Goal: Register for event/course

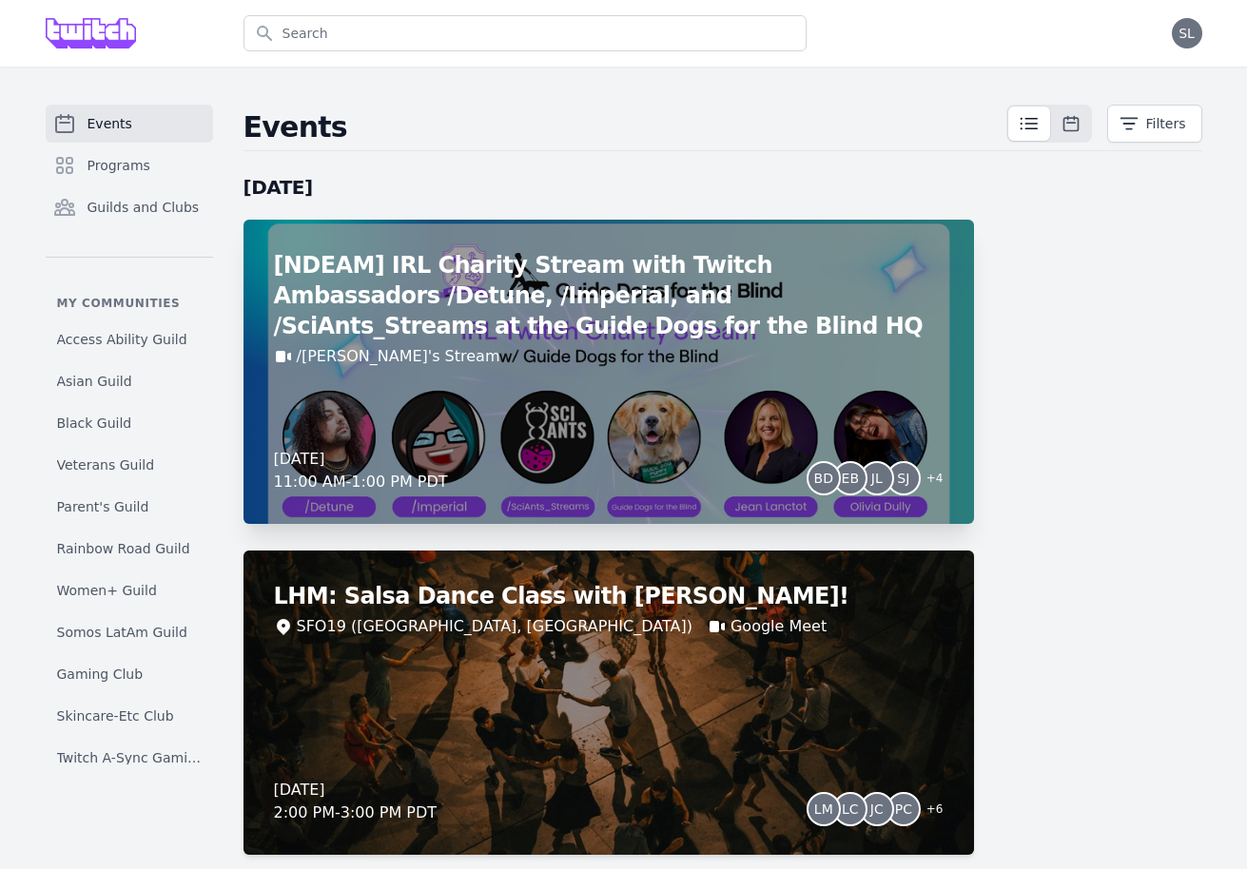
click at [614, 398] on div "[NDEAM] IRL Charity Stream with Twitch Ambassadors /Detune, /Imperial, and /Sci…" at bounding box center [609, 372] width 731 height 304
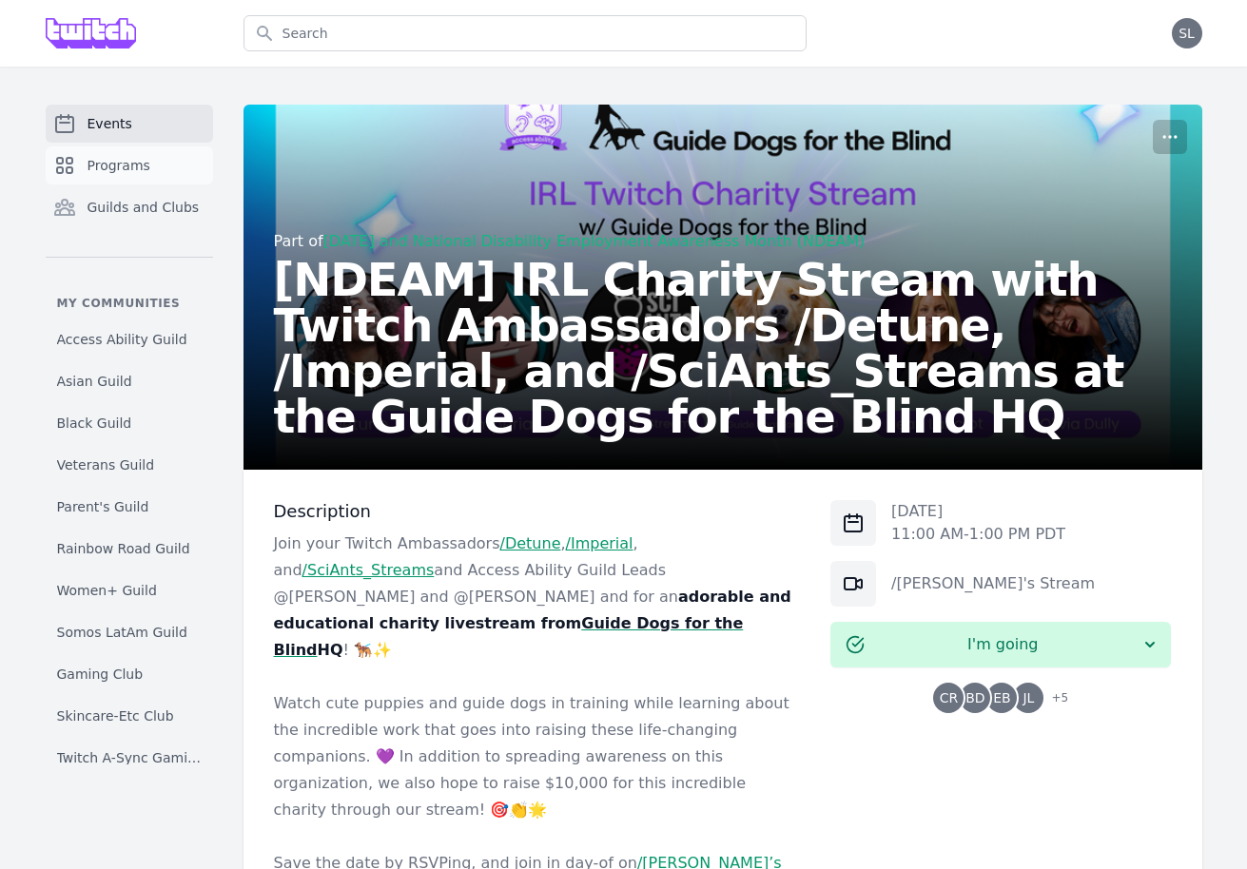
click at [148, 175] on link "Programs" at bounding box center [129, 165] width 167 height 38
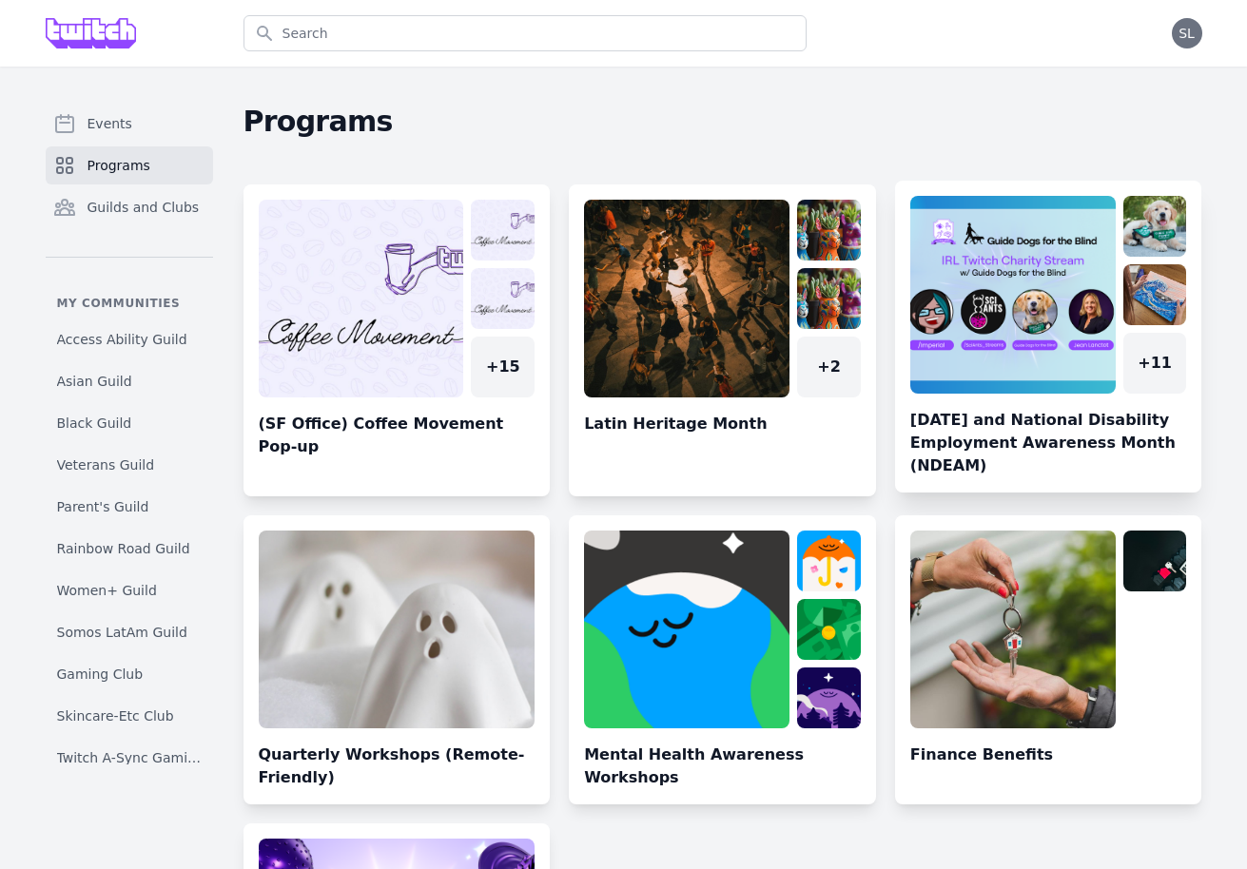
click at [1019, 293] on link at bounding box center [1048, 344] width 307 height 297
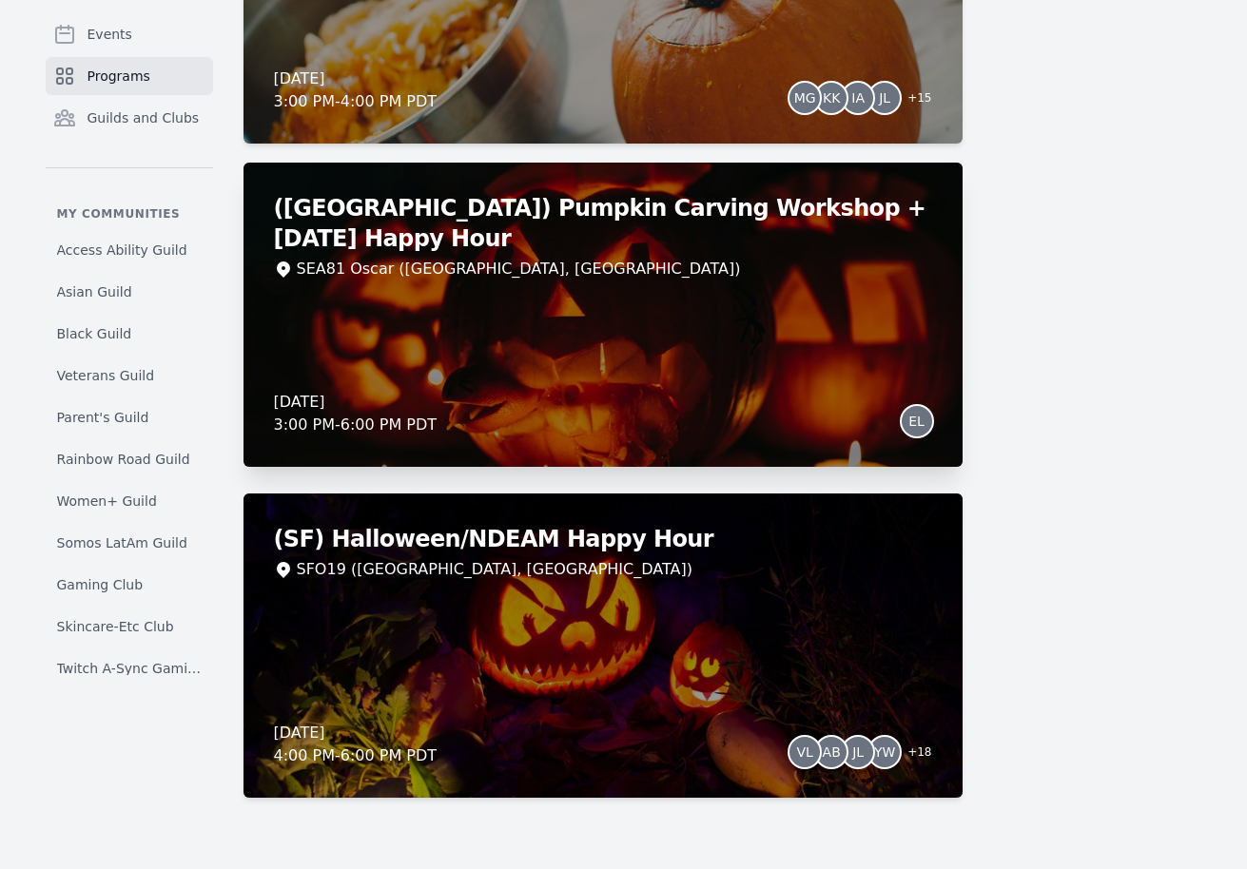
scroll to position [4112, 0]
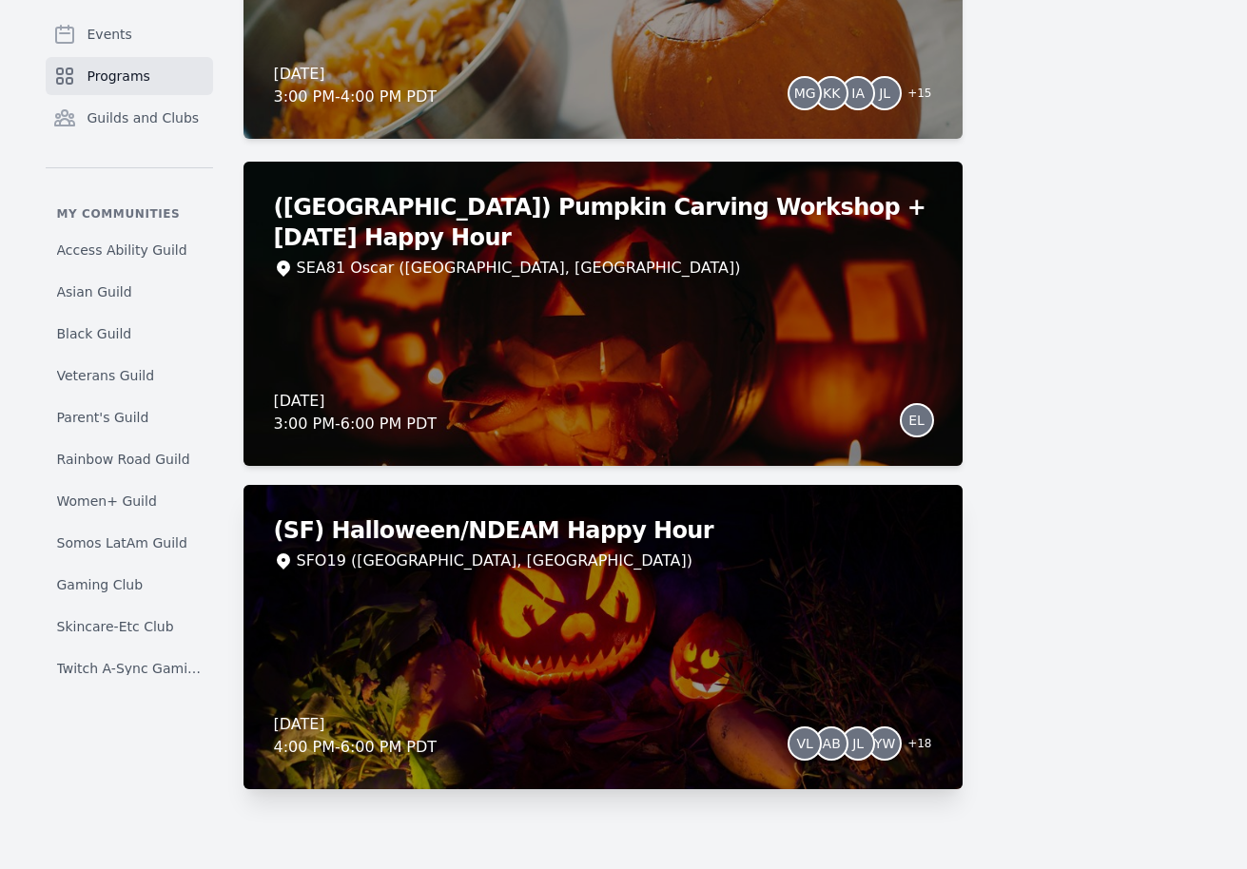
click at [684, 662] on div "(SF) Halloween/NDEAM Happy Hour SFO19 (San Francisco, CA) Thursday, October 30,…" at bounding box center [603, 637] width 719 height 304
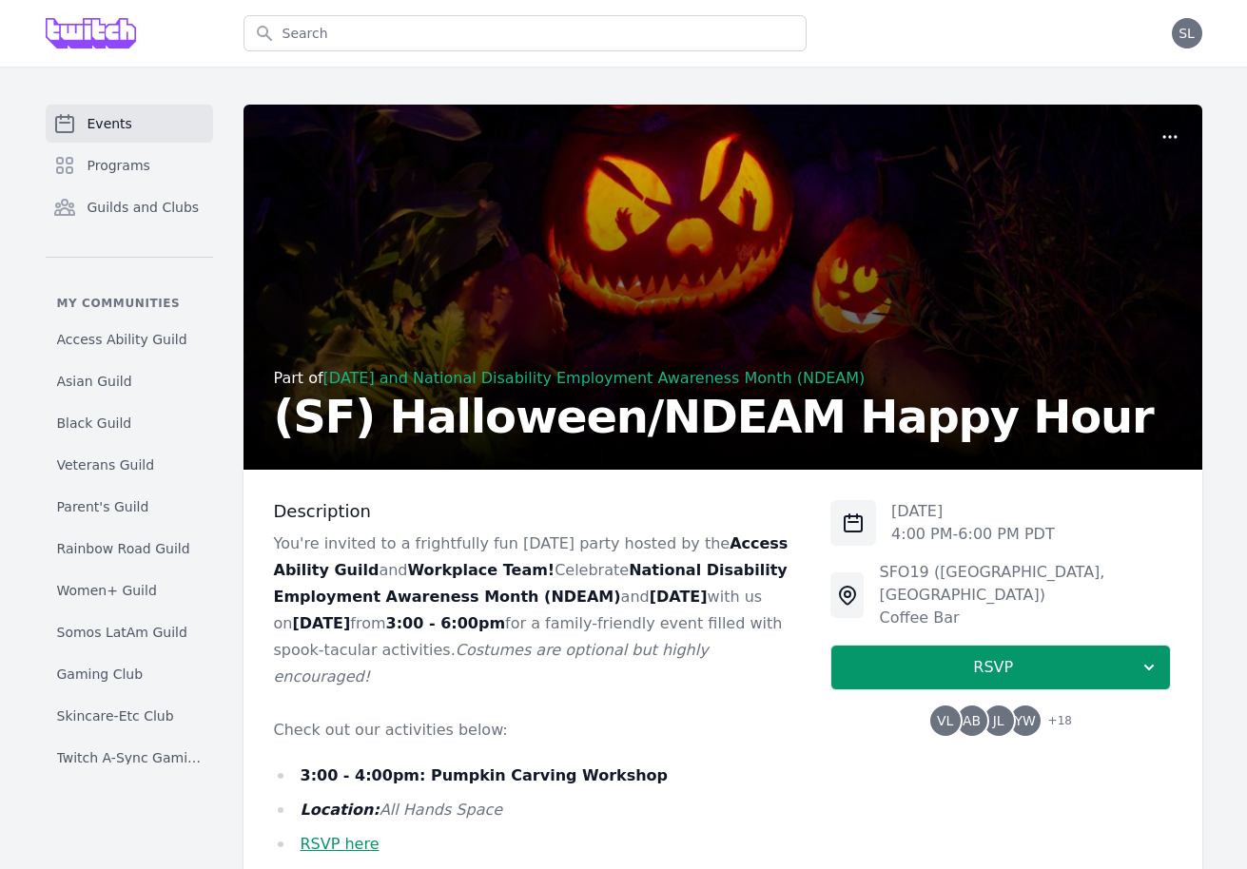
scroll to position [77, 0]
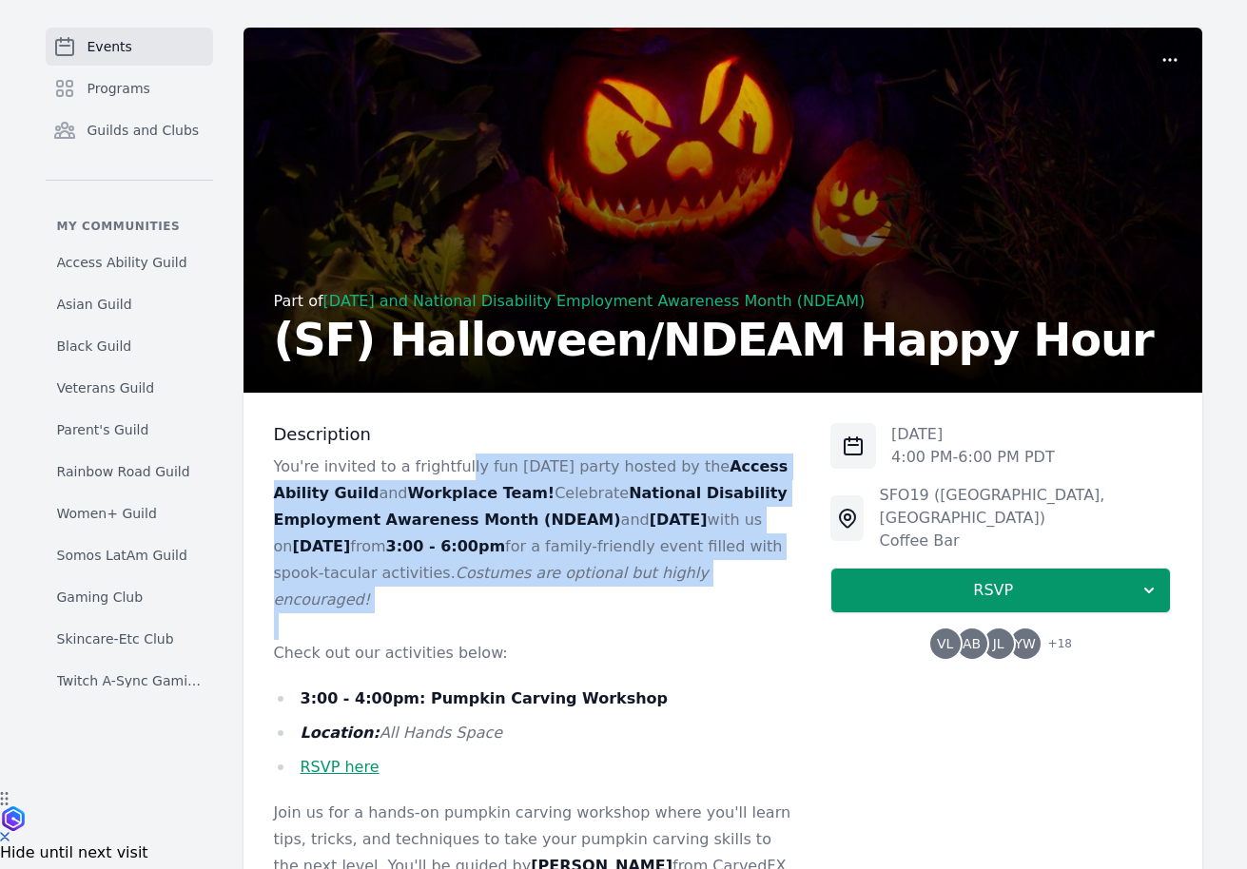
drag, startPoint x: 457, startPoint y: 470, endPoint x: 442, endPoint y: 619, distance: 150.0
click at [442, 619] on p at bounding box center [537, 627] width 527 height 27
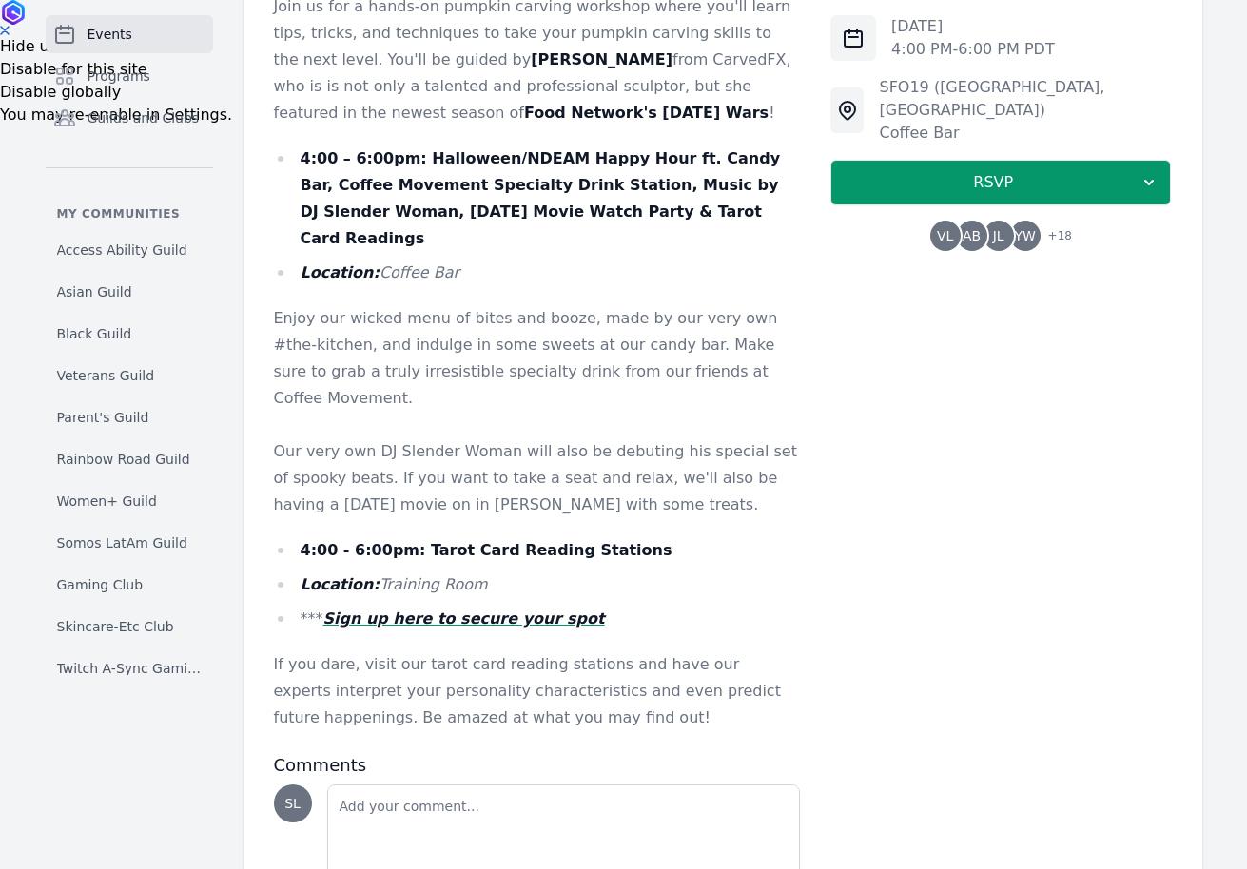
scroll to position [885, 0]
click at [998, 229] on span "JL" at bounding box center [998, 235] width 11 height 13
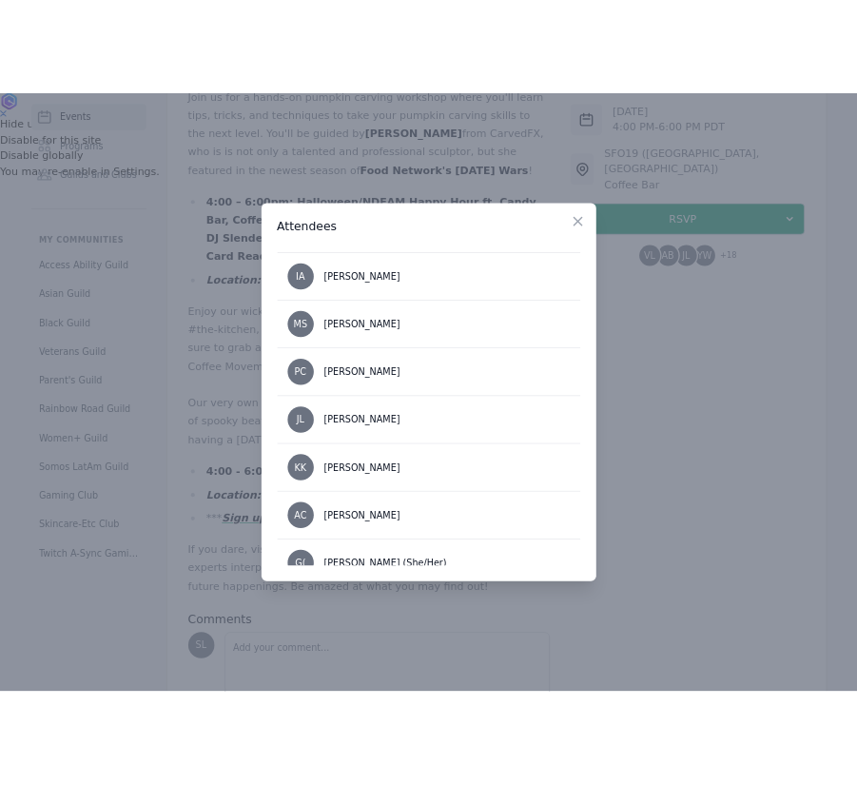
scroll to position [1061, 0]
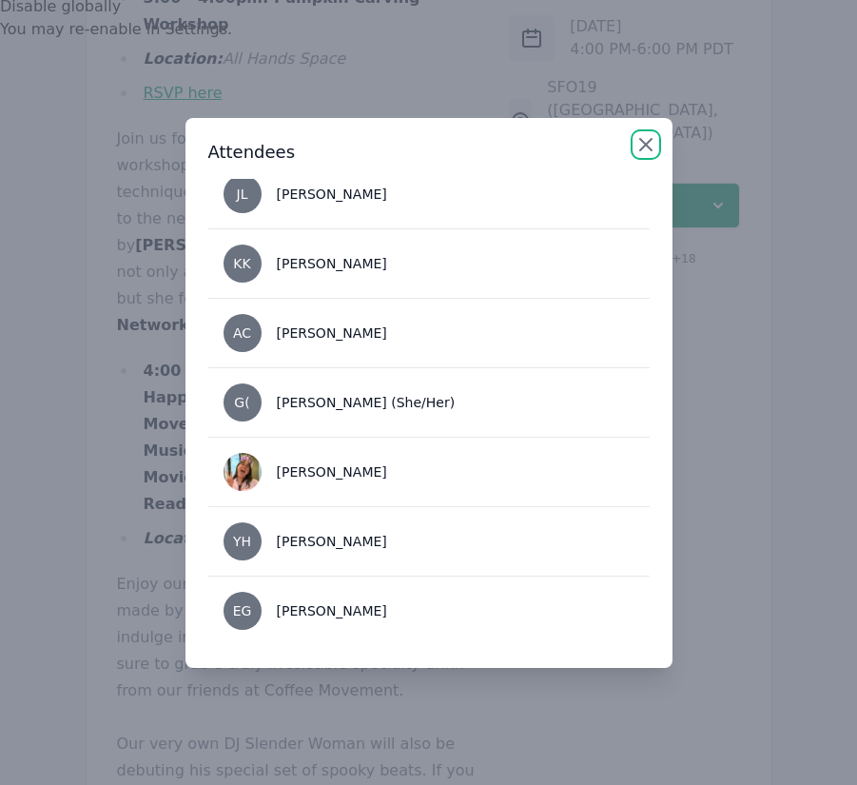
click at [645, 142] on icon "button" at bounding box center [645, 144] width 23 height 23
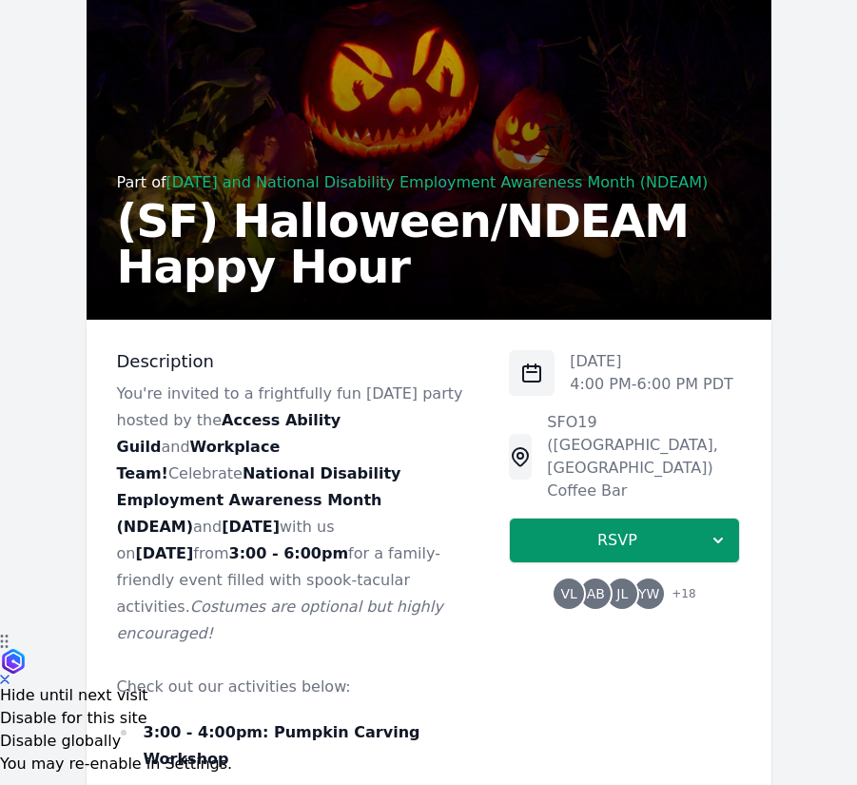
scroll to position [0, 0]
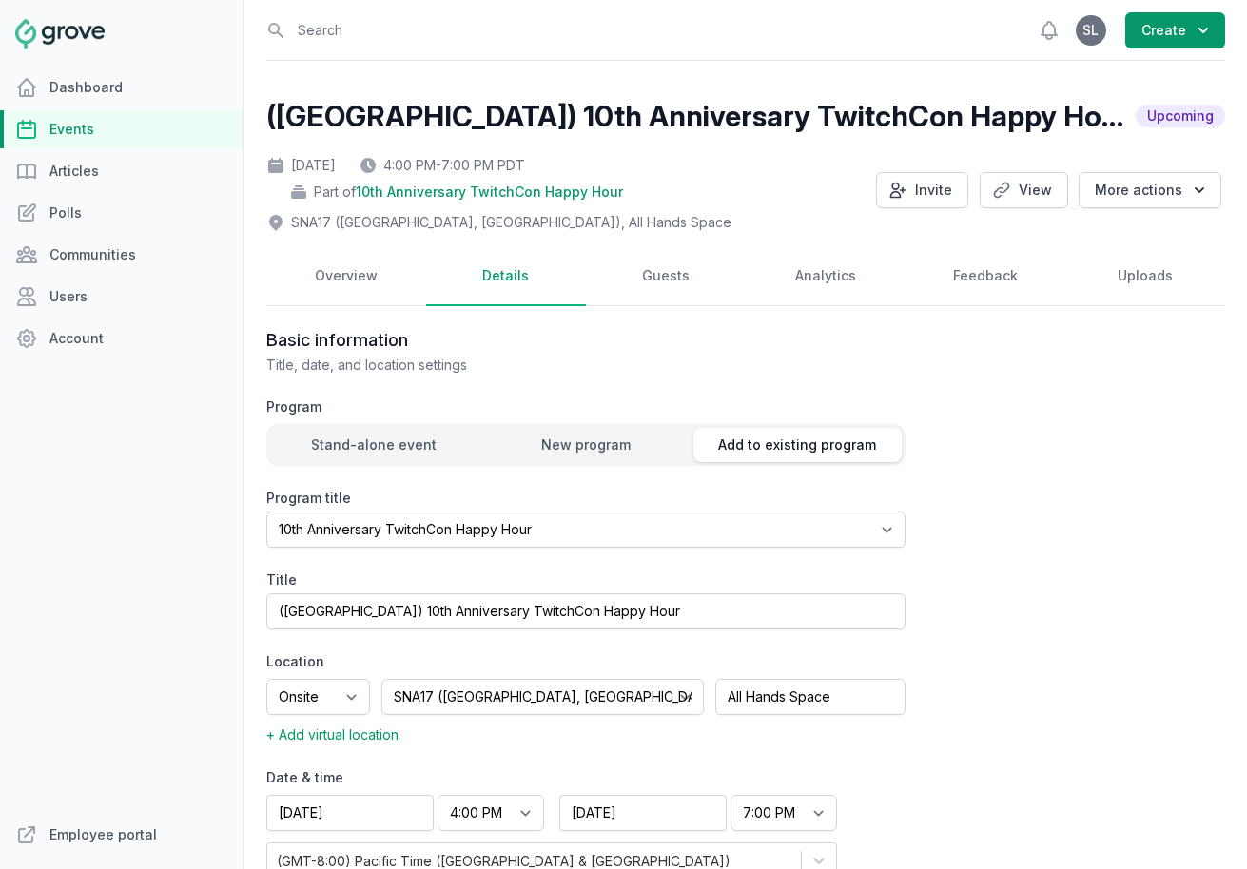
select select "129"
select select "40"
select select "4:00 PM"
select select "7:00 PM"
select select "89"
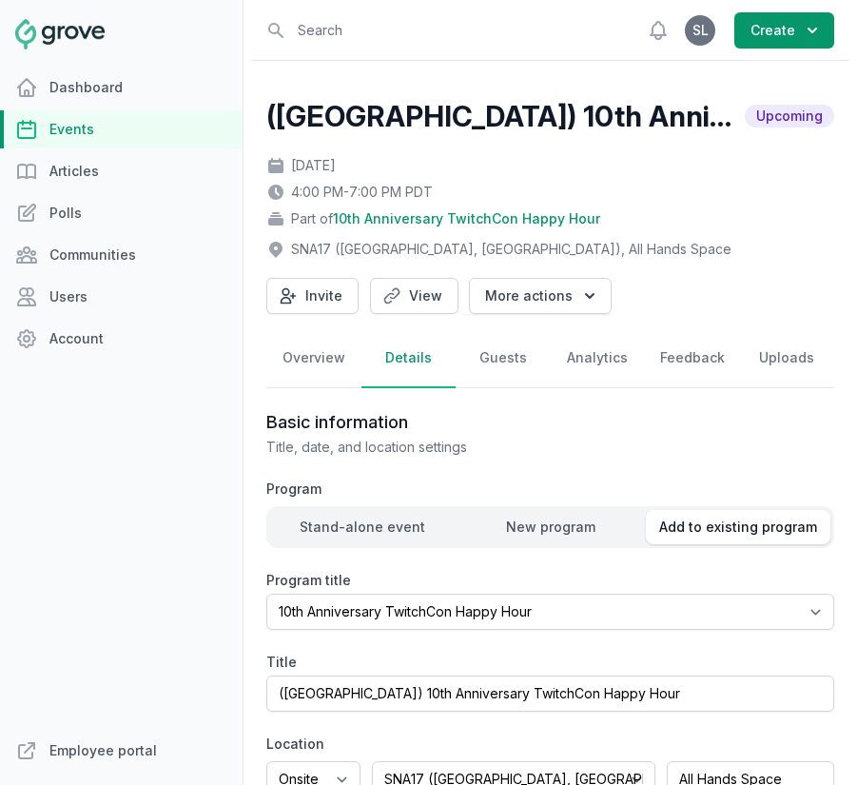
scroll to position [132, 0]
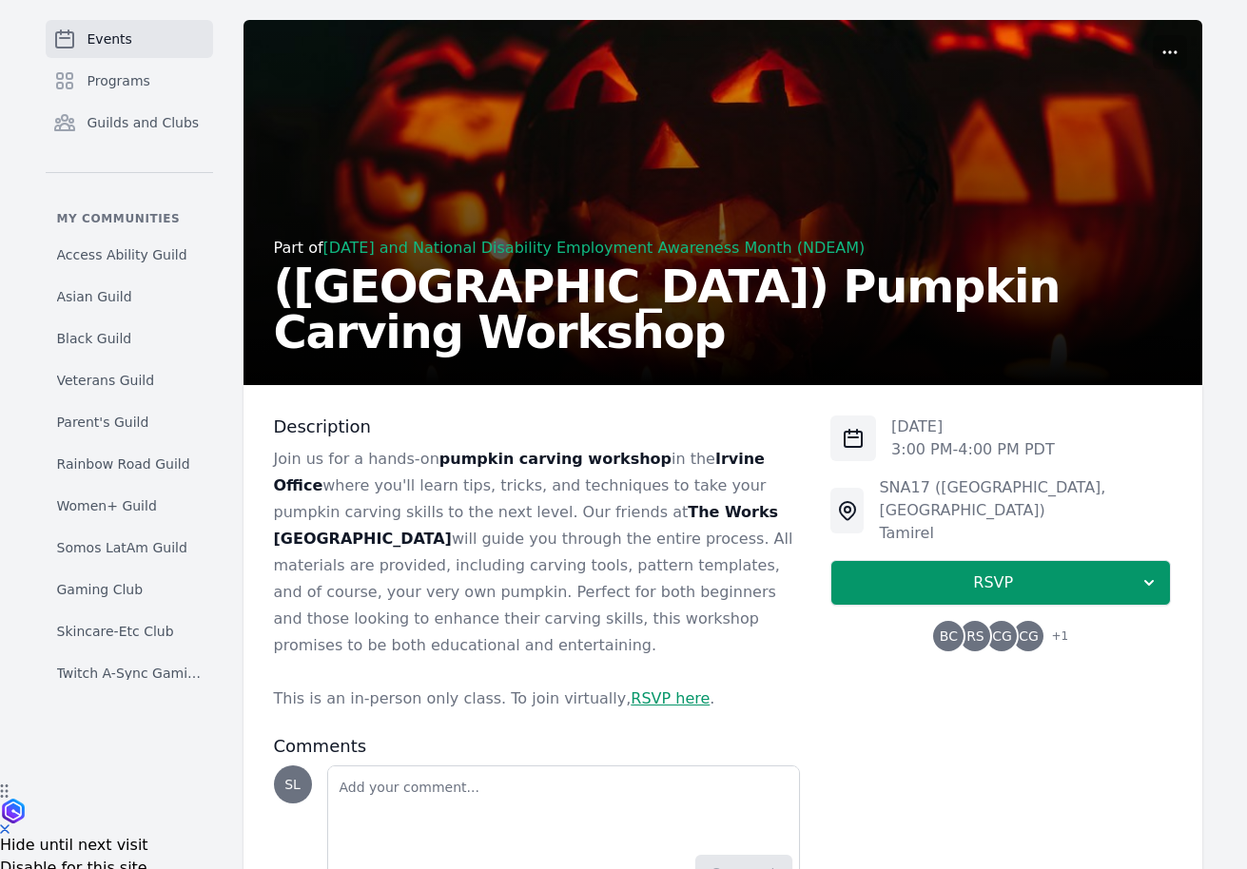
scroll to position [93, 0]
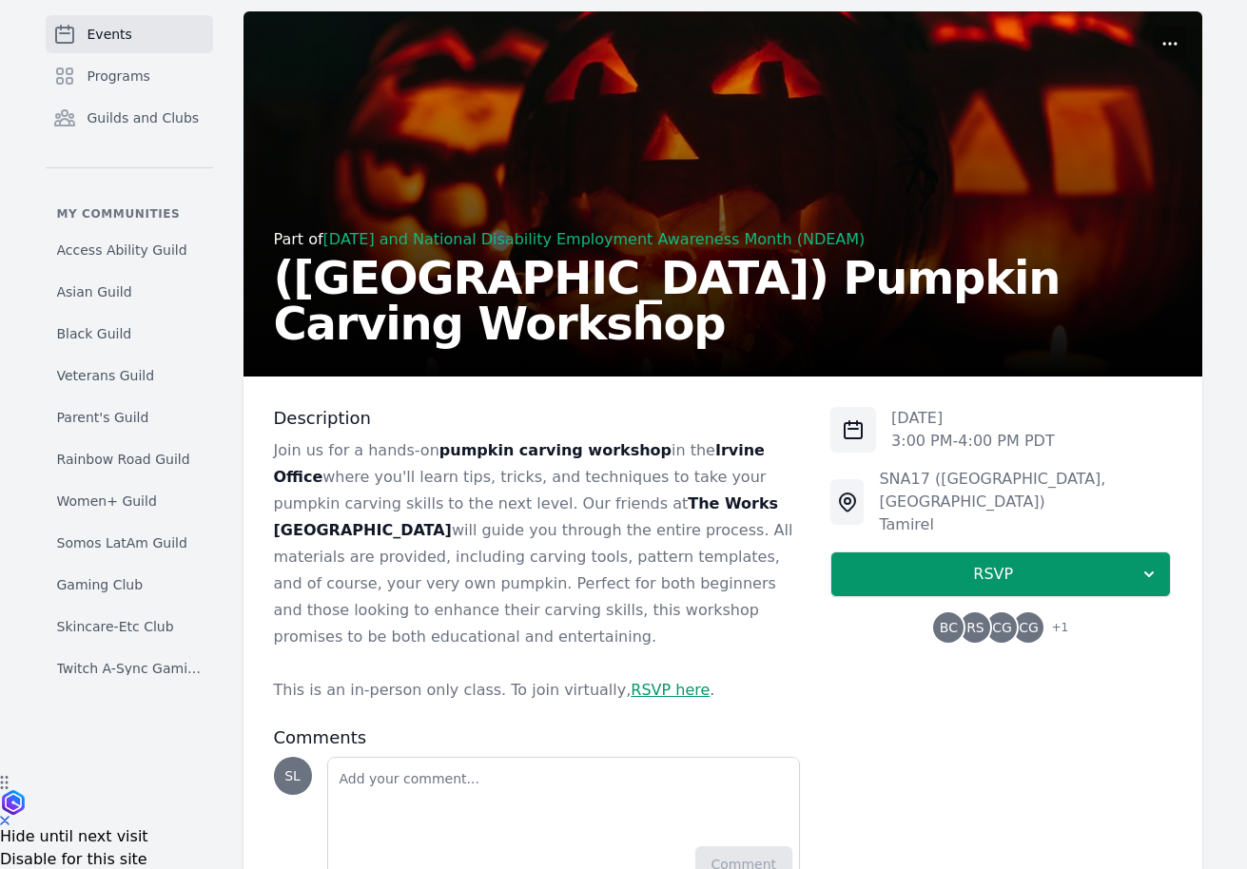
click at [980, 621] on span "RS" at bounding box center [975, 627] width 18 height 13
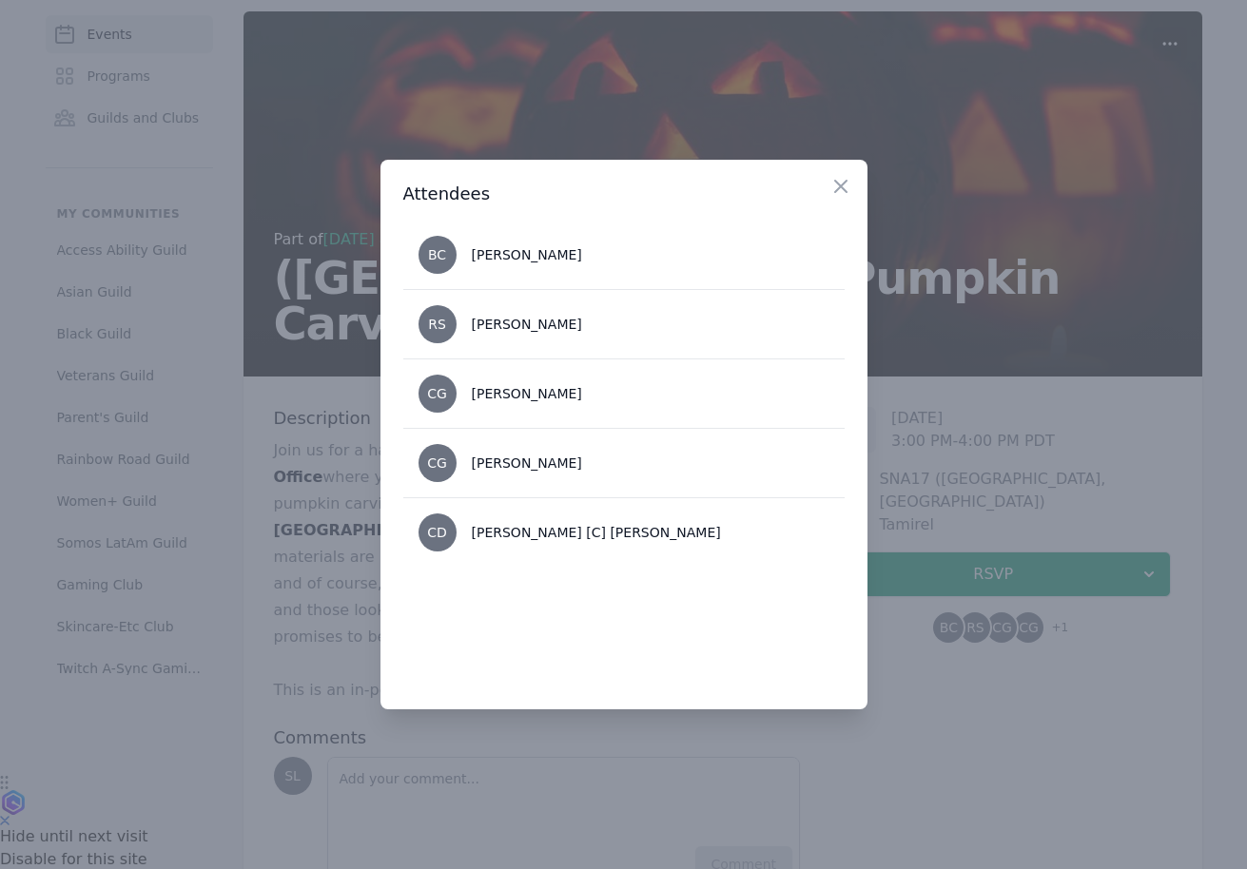
click at [258, 571] on div at bounding box center [623, 434] width 1247 height 869
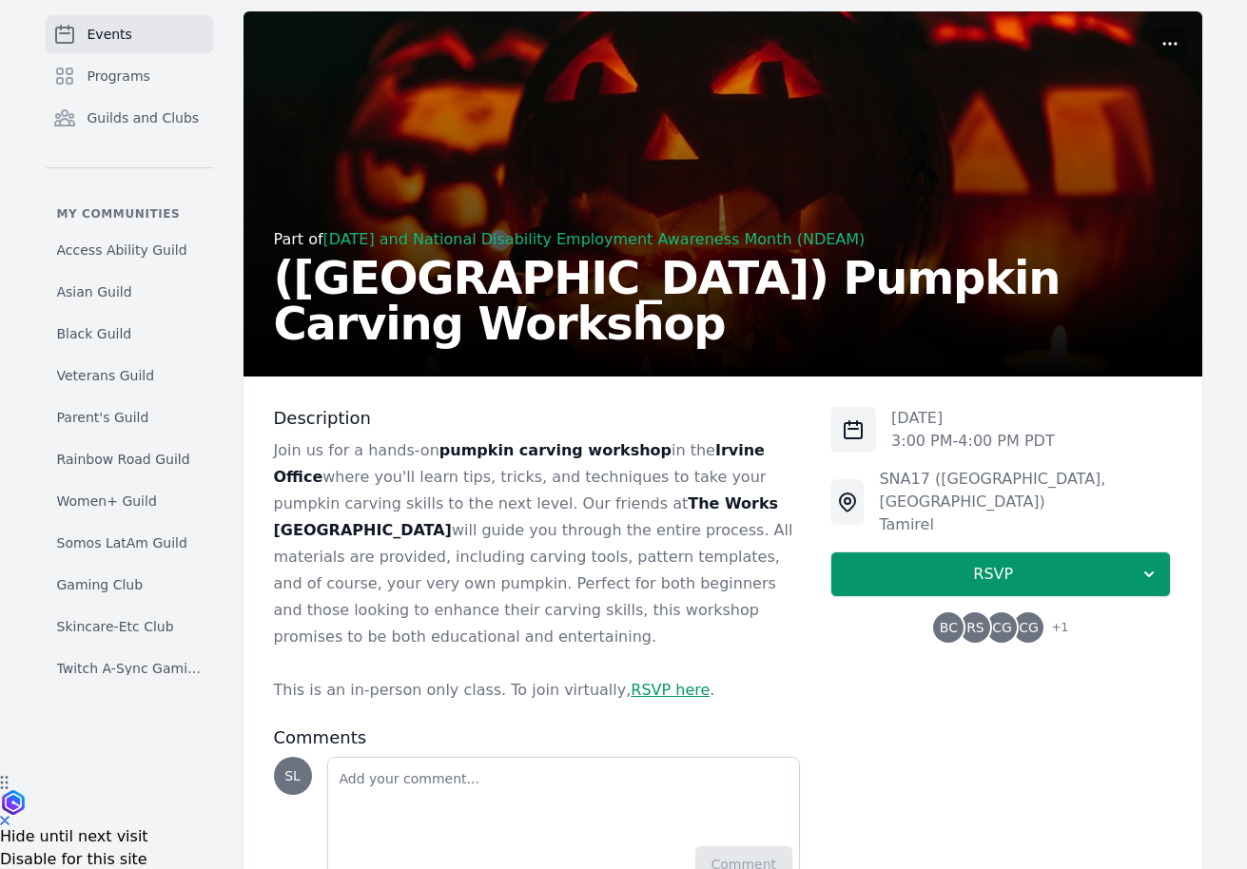
scroll to position [0, 0]
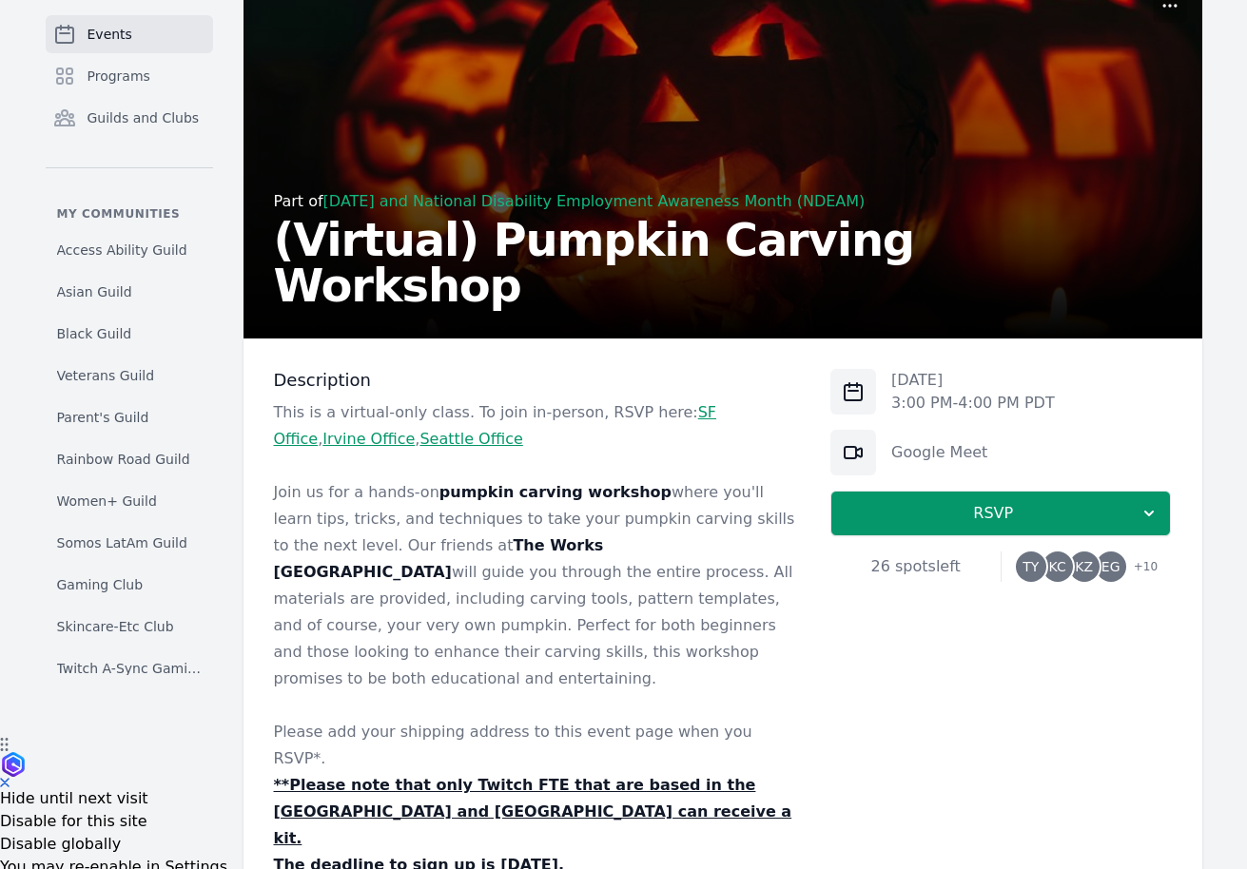
scroll to position [135, 0]
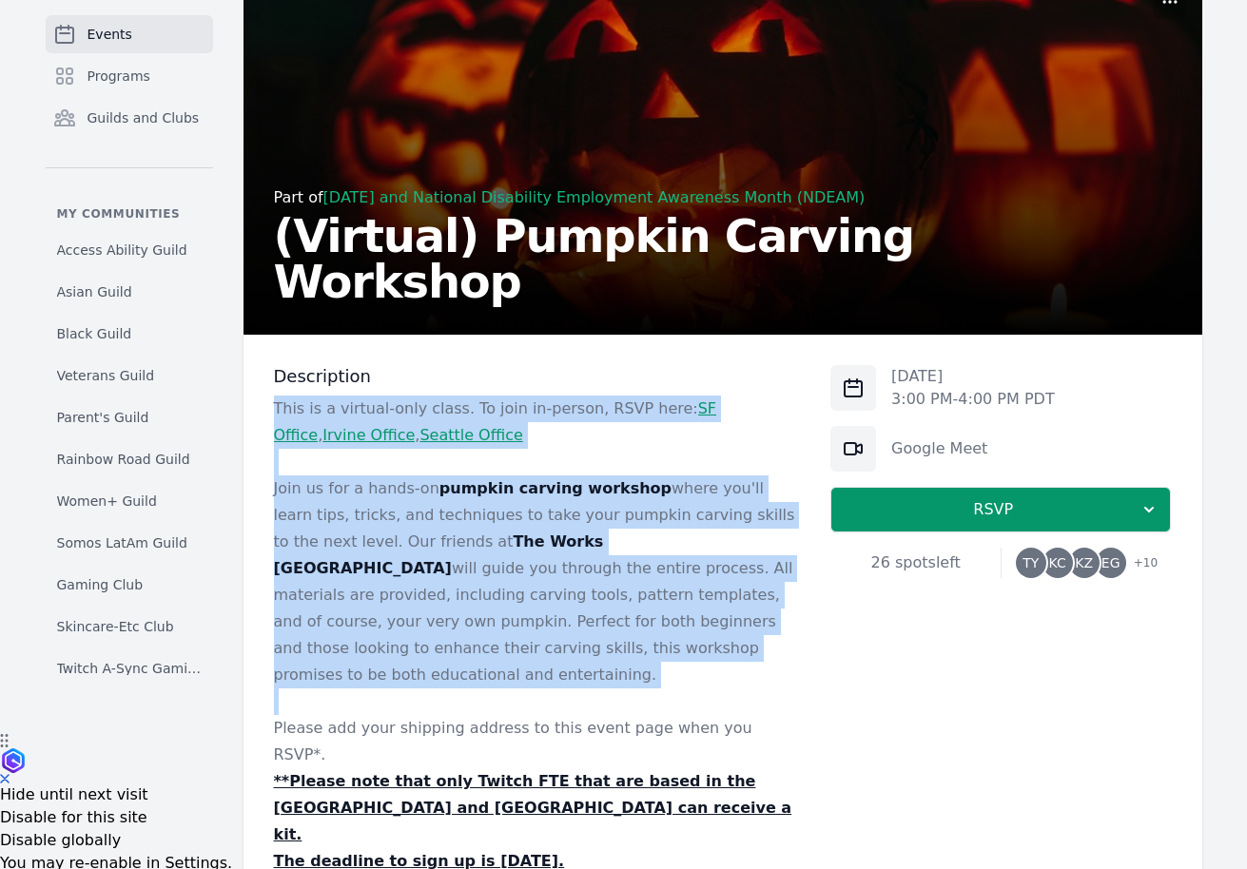
drag, startPoint x: 425, startPoint y: 380, endPoint x: 425, endPoint y: 684, distance: 303.4
click at [425, 685] on div "Description This is a virtual-only class. To join in-person, RSVP here: SF Offi…" at bounding box center [537, 620] width 527 height 510
click at [425, 689] on p at bounding box center [537, 702] width 527 height 27
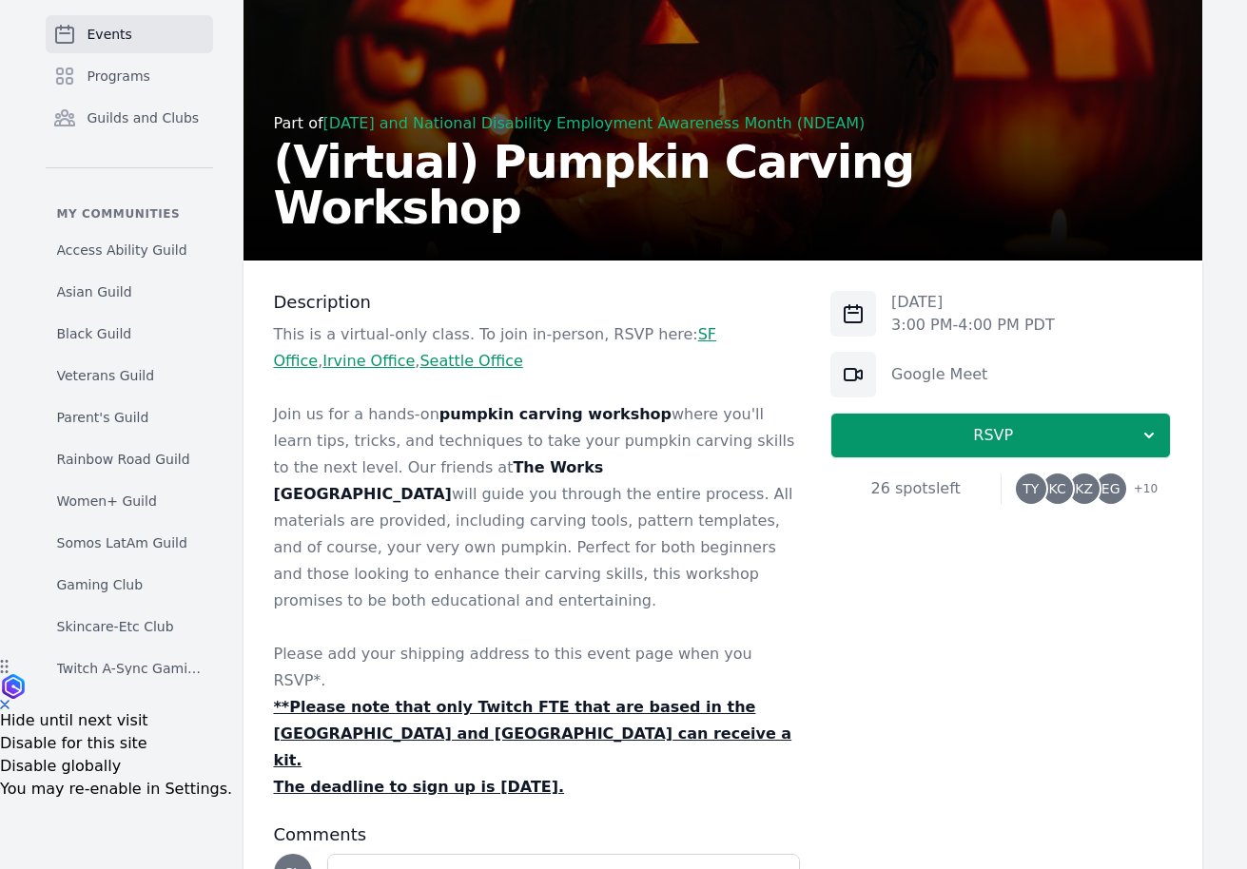
scroll to position [216, 0]
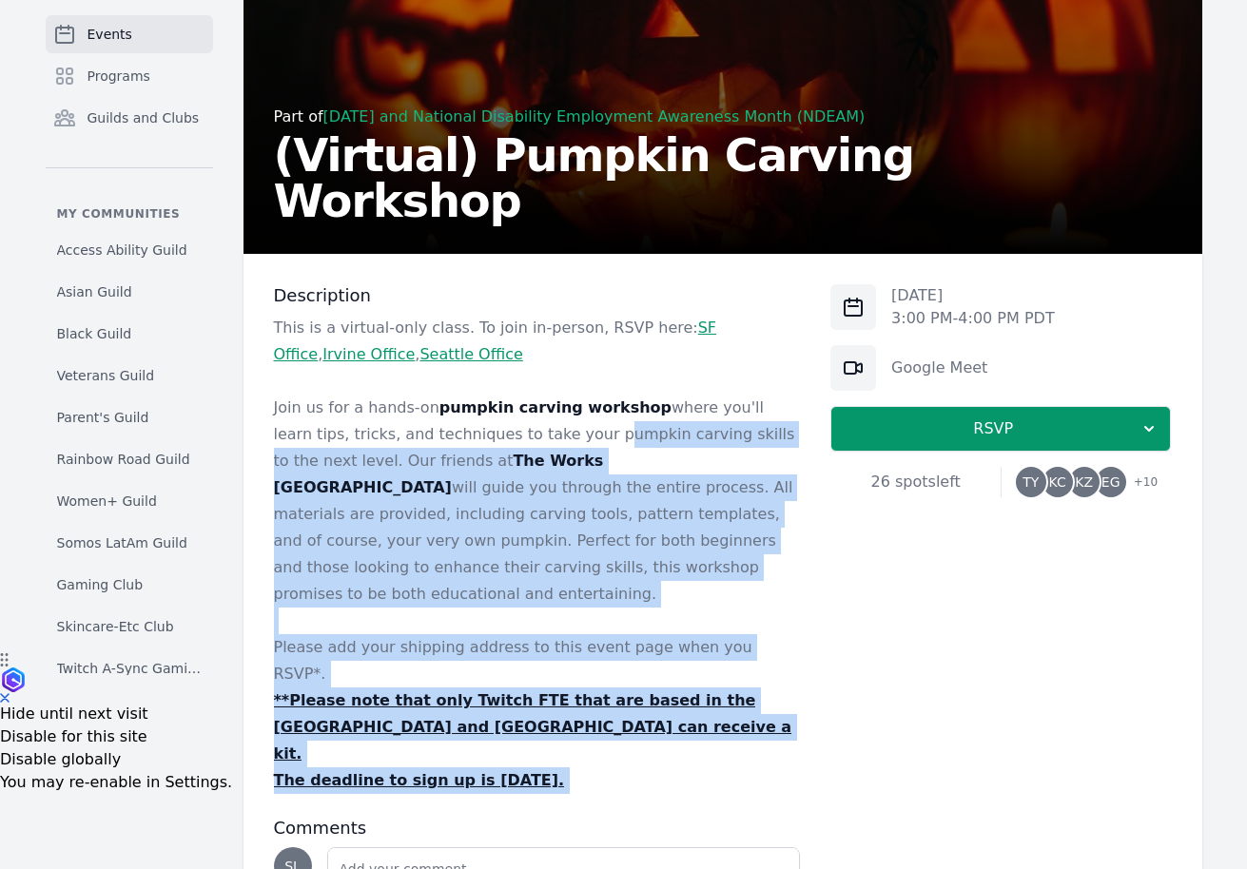
drag, startPoint x: 624, startPoint y: 718, endPoint x: 517, endPoint y: 445, distance: 293.0
click at [517, 445] on div "Description This is a virtual-only class. To join in-person, RSVP here: SF Offi…" at bounding box center [537, 632] width 527 height 696
click at [517, 445] on p "Join us for a hands-on pumpkin carving workshop where you'll learn tips, tricks…" at bounding box center [537, 501] width 527 height 213
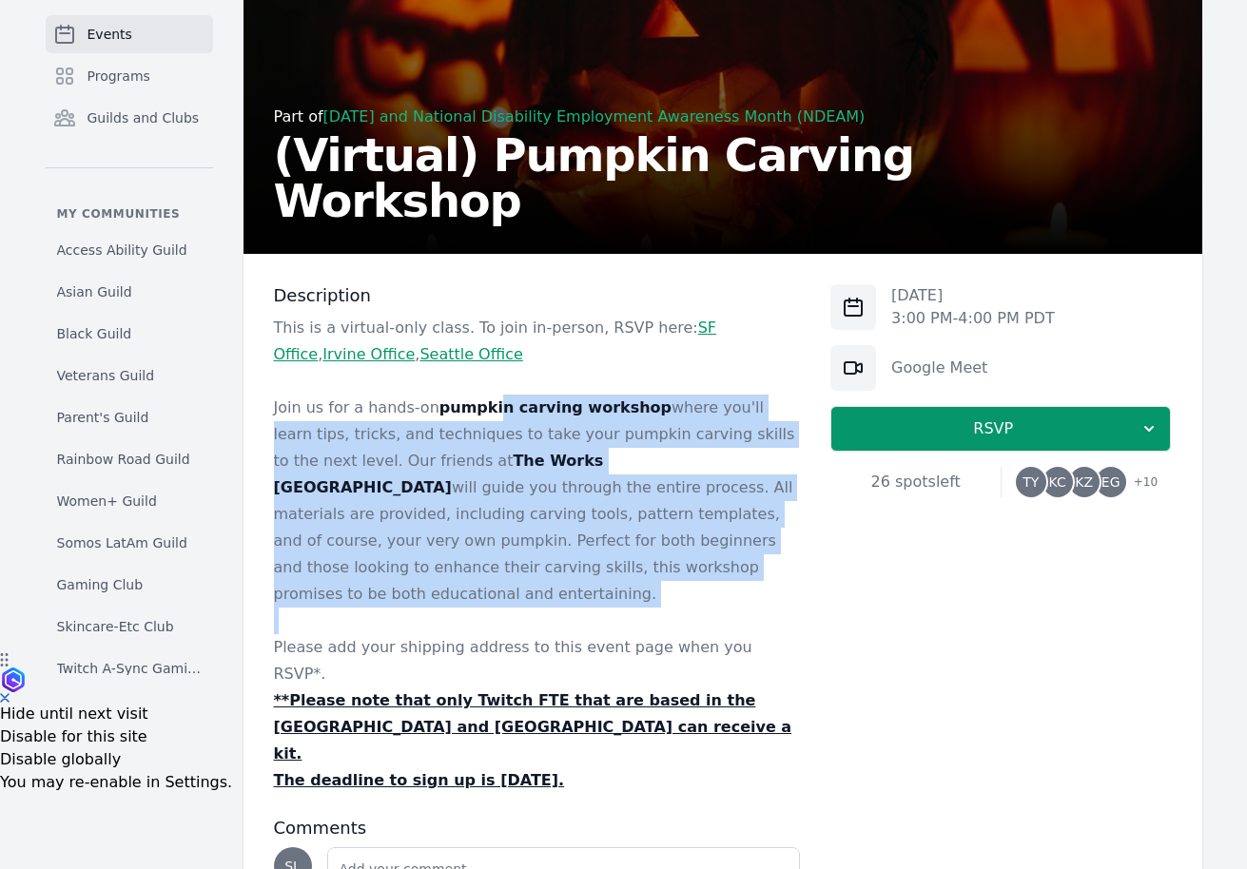
drag, startPoint x: 484, startPoint y: 395, endPoint x: 477, endPoint y: 581, distance: 186.5
click at [477, 581] on div "This is a virtual-only class. To join in-person, RSVP here: SF Office , Irvine …" at bounding box center [537, 554] width 527 height 479
click at [476, 579] on p "Join us for a hands-on pumpkin carving workshop where you'll learn tips, tricks…" at bounding box center [537, 501] width 527 height 213
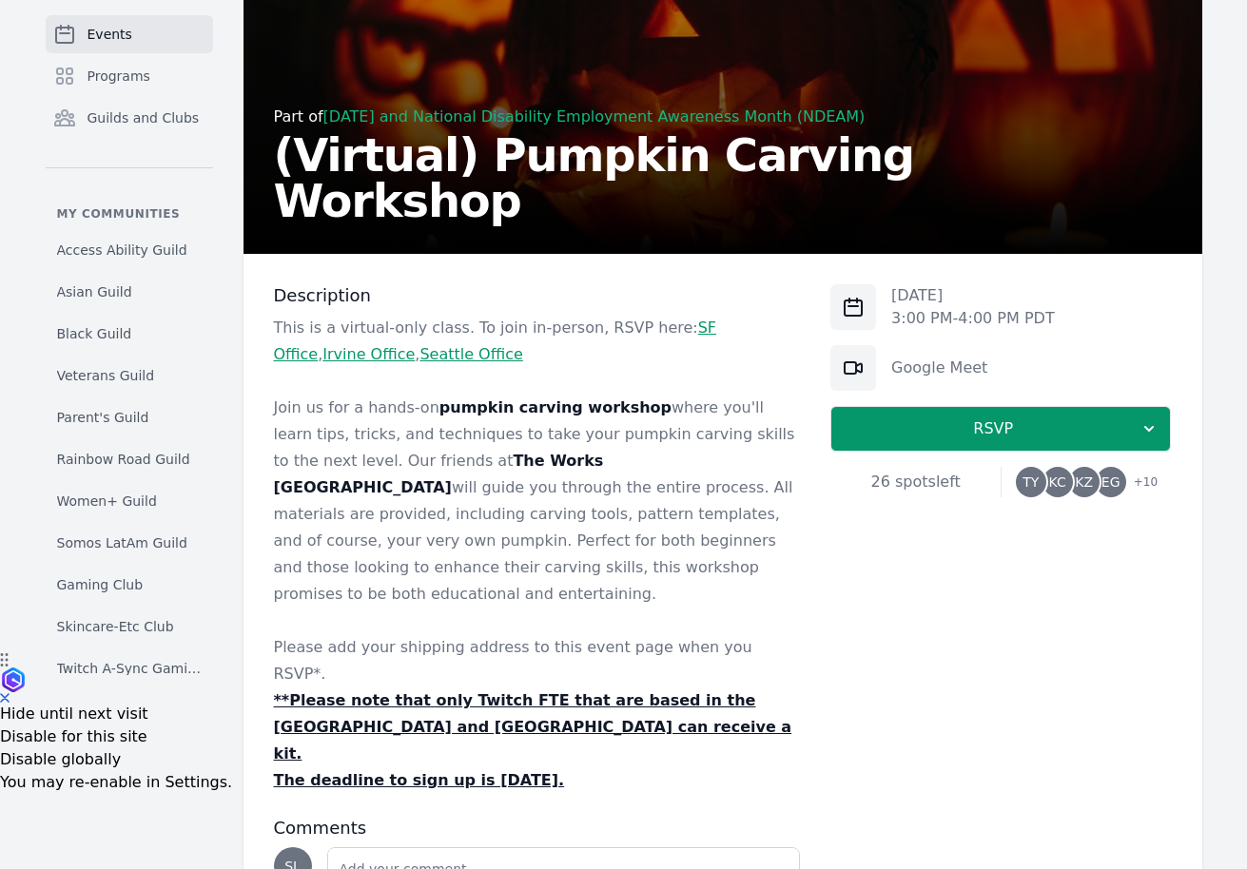
drag, startPoint x: 612, startPoint y: 699, endPoint x: 467, endPoint y: 511, distance: 237.4
click at [467, 511] on div "This is a virtual-only class. To join in-person, RSVP here: SF Office , Irvine …" at bounding box center [537, 554] width 527 height 479
click at [467, 511] on p "Join us for a hands-on pumpkin carving workshop where you'll learn tips, tricks…" at bounding box center [537, 501] width 527 height 213
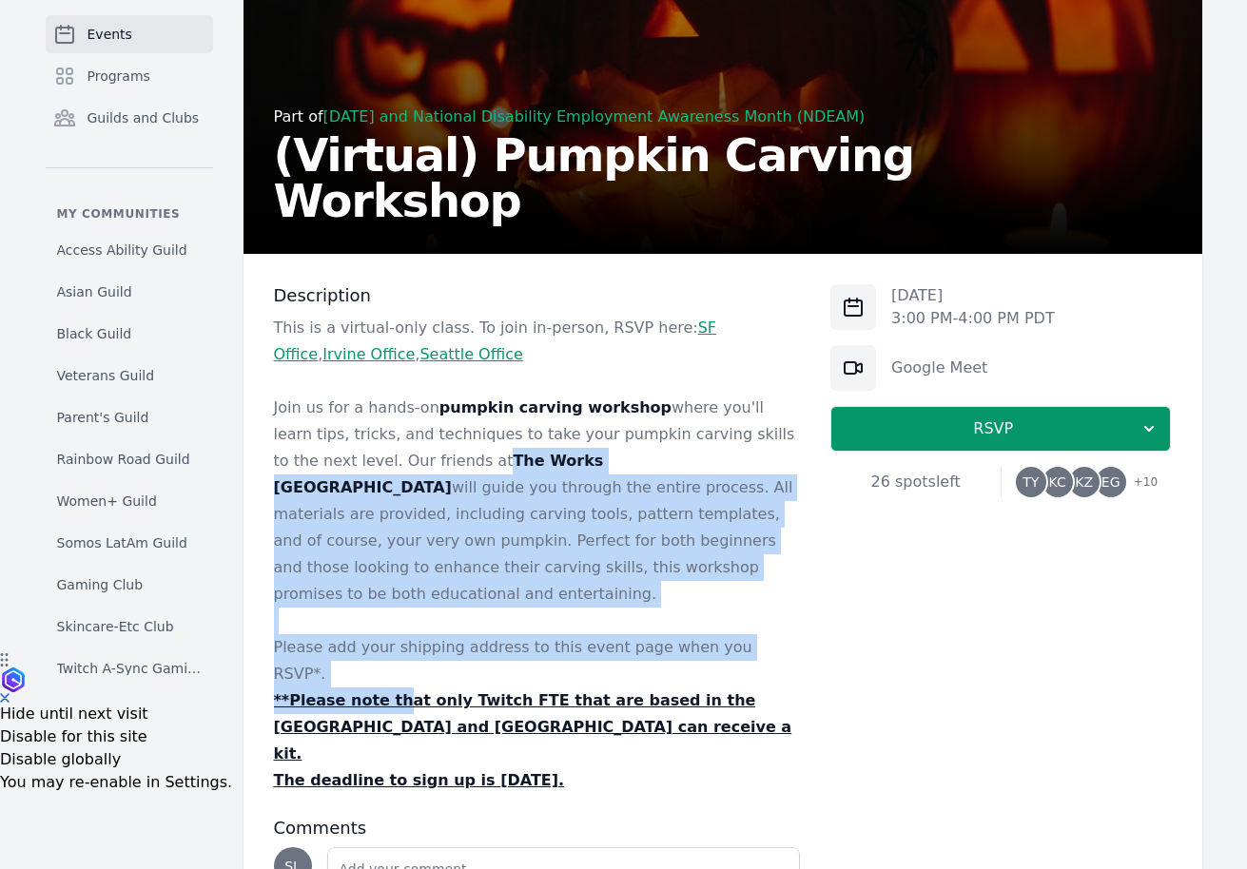
drag, startPoint x: 374, startPoint y: 455, endPoint x: 390, endPoint y: 655, distance: 201.3
click at [390, 655] on div "This is a virtual-only class. To join in-person, RSVP here: SF Office , Irvine …" at bounding box center [537, 554] width 527 height 479
click at [390, 692] on u "**Please note that only Twitch FTE that are based in the United States and Cana…" at bounding box center [533, 727] width 518 height 71
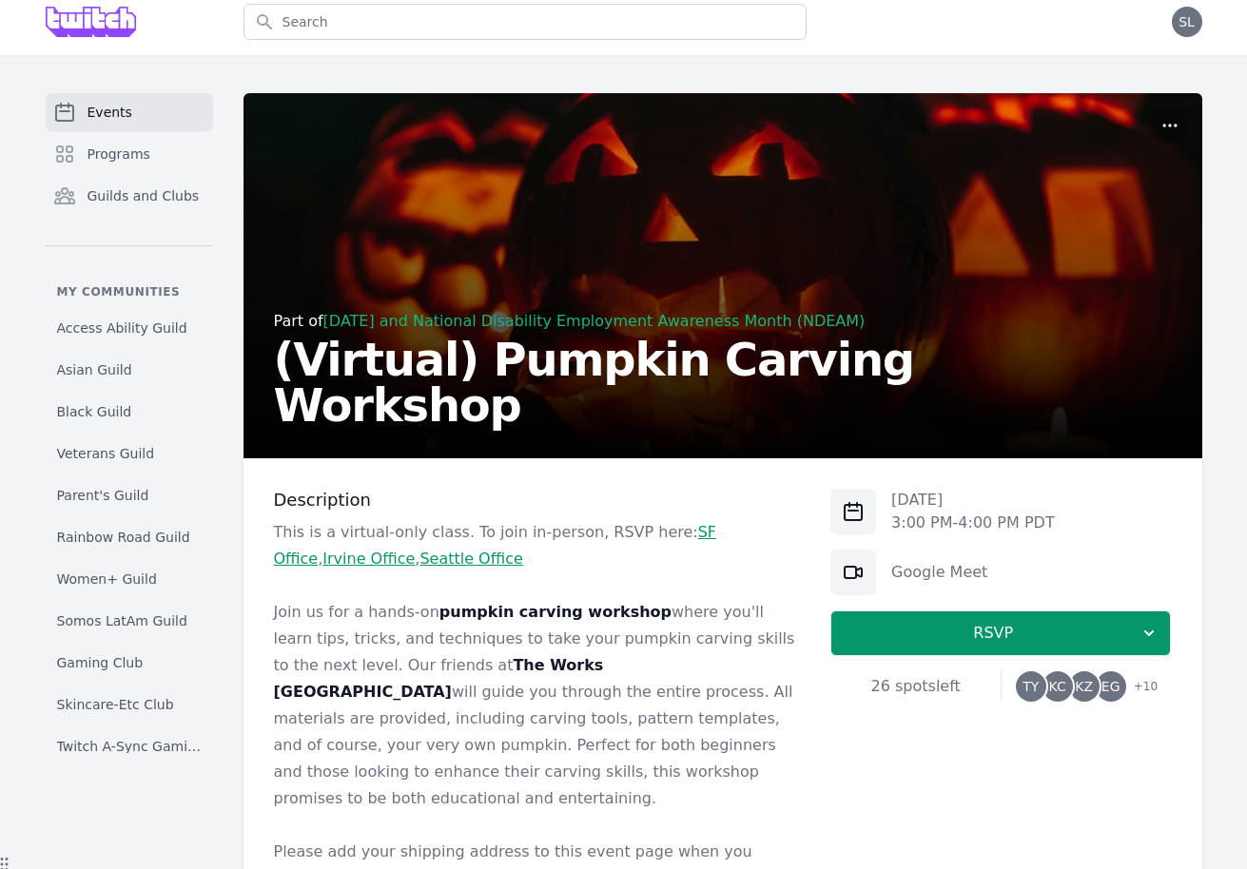
scroll to position [0, 0]
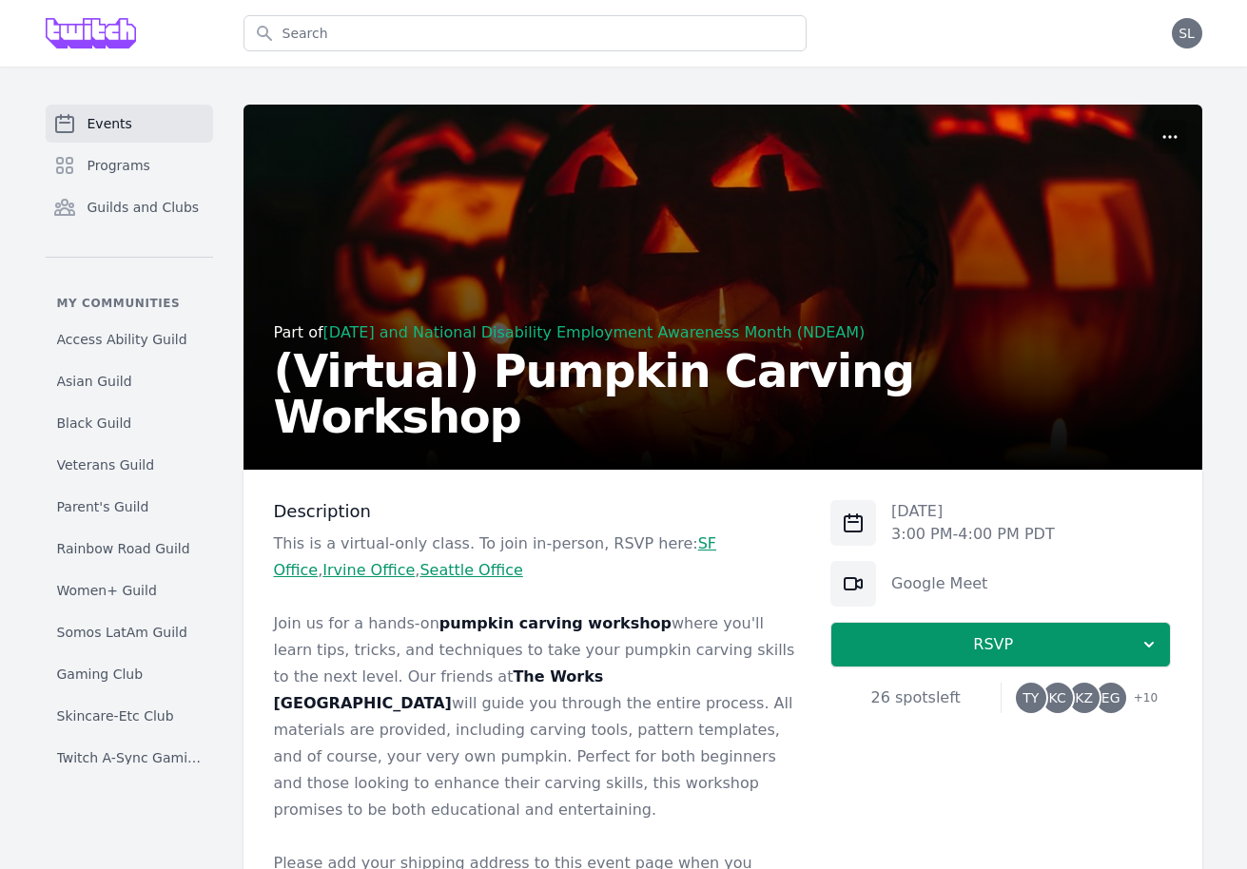
click at [1053, 694] on span "KC" at bounding box center [1057, 698] width 17 height 13
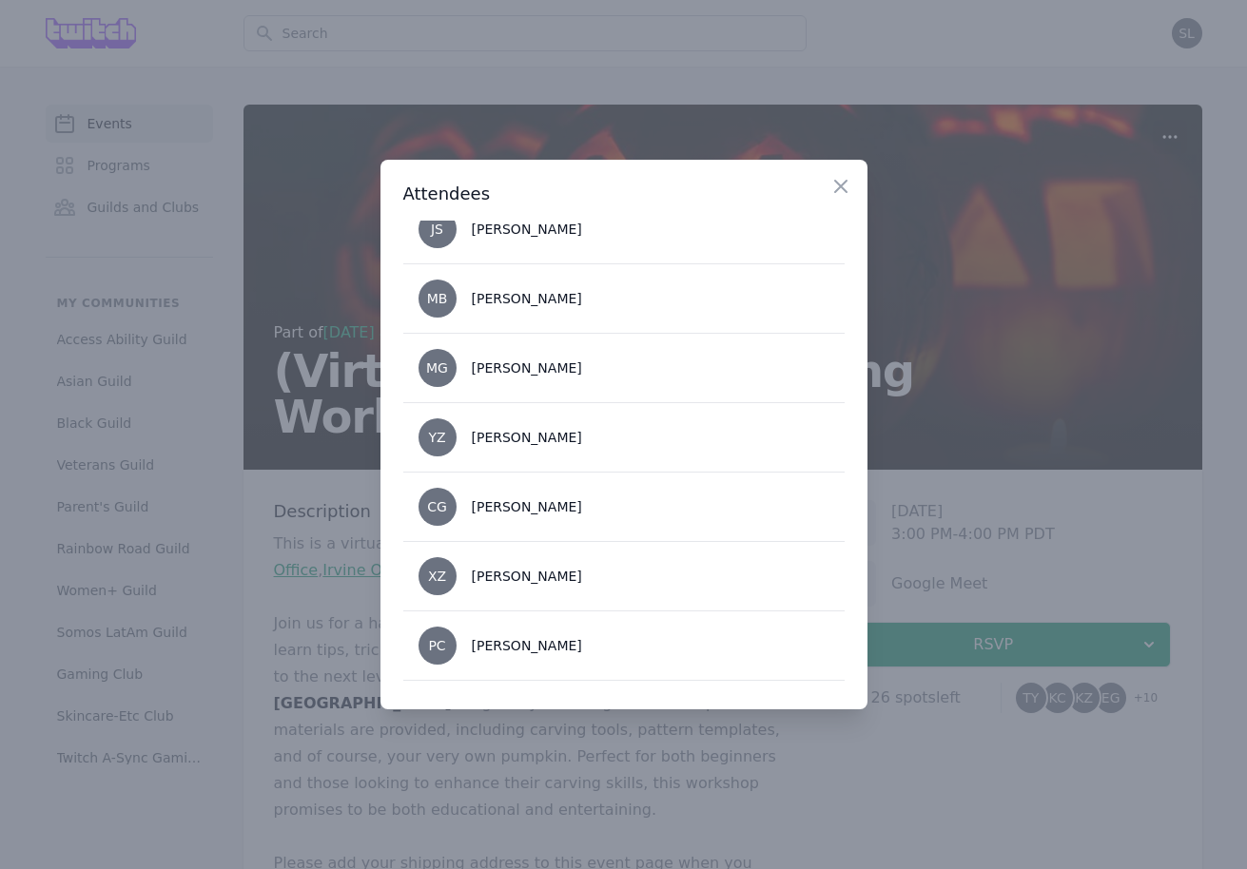
scroll to position [505, 0]
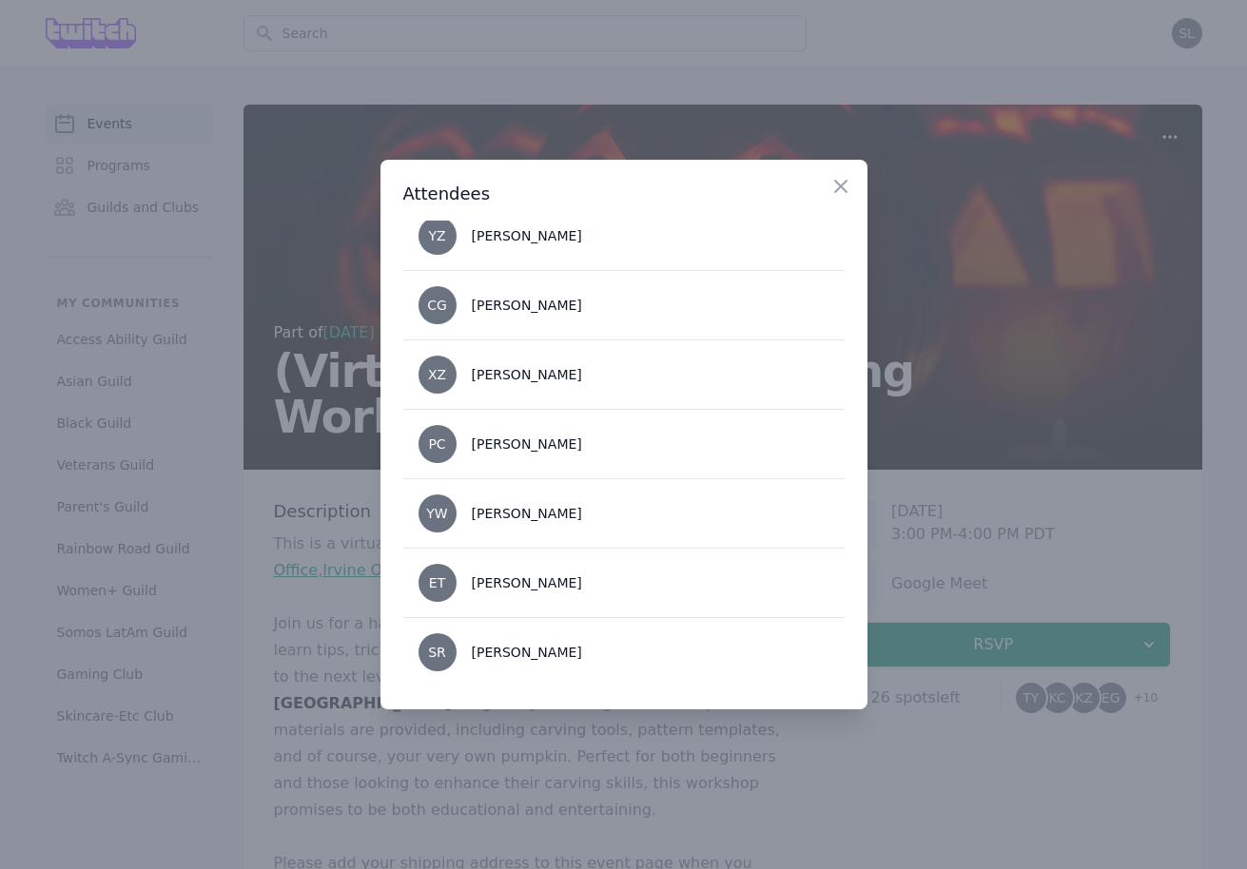
click at [298, 630] on div at bounding box center [623, 434] width 1247 height 869
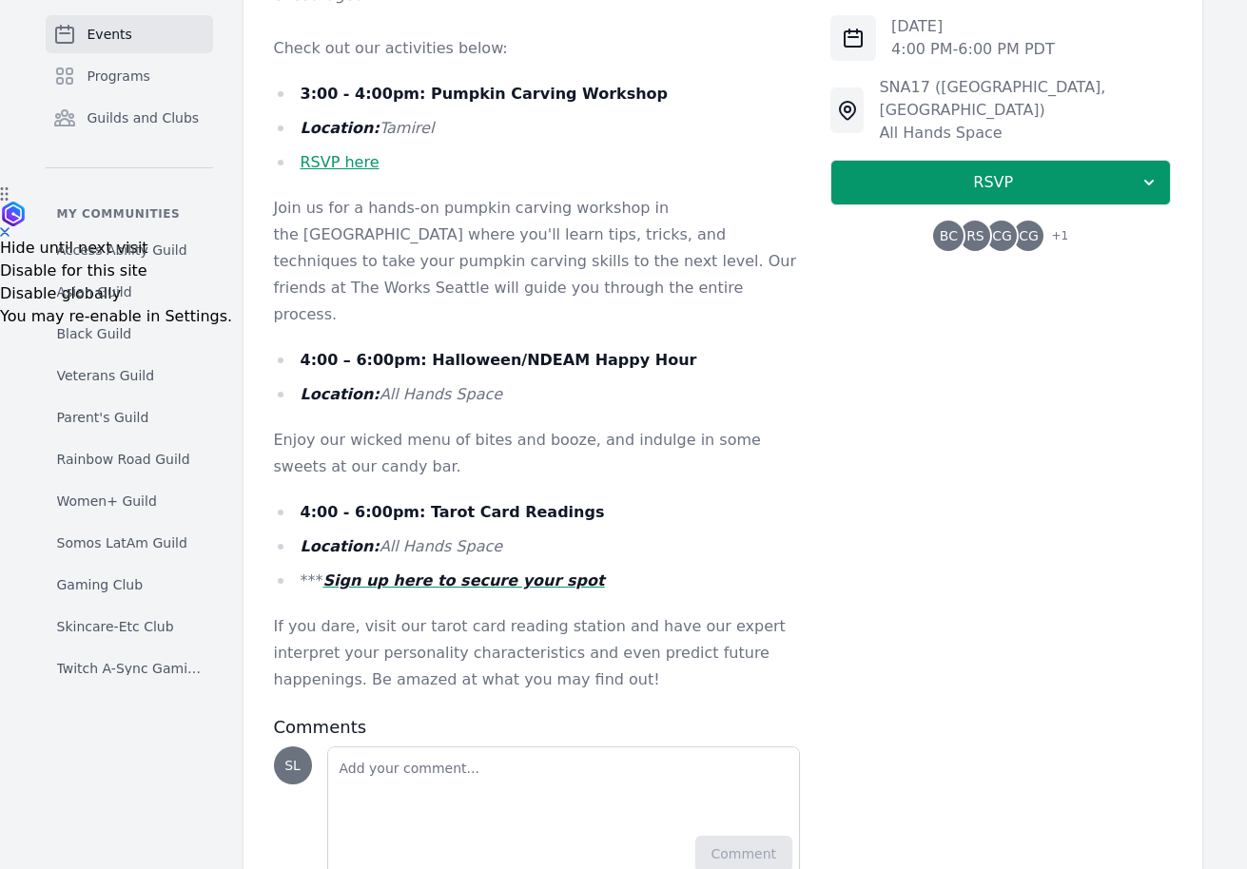
scroll to position [667, 0]
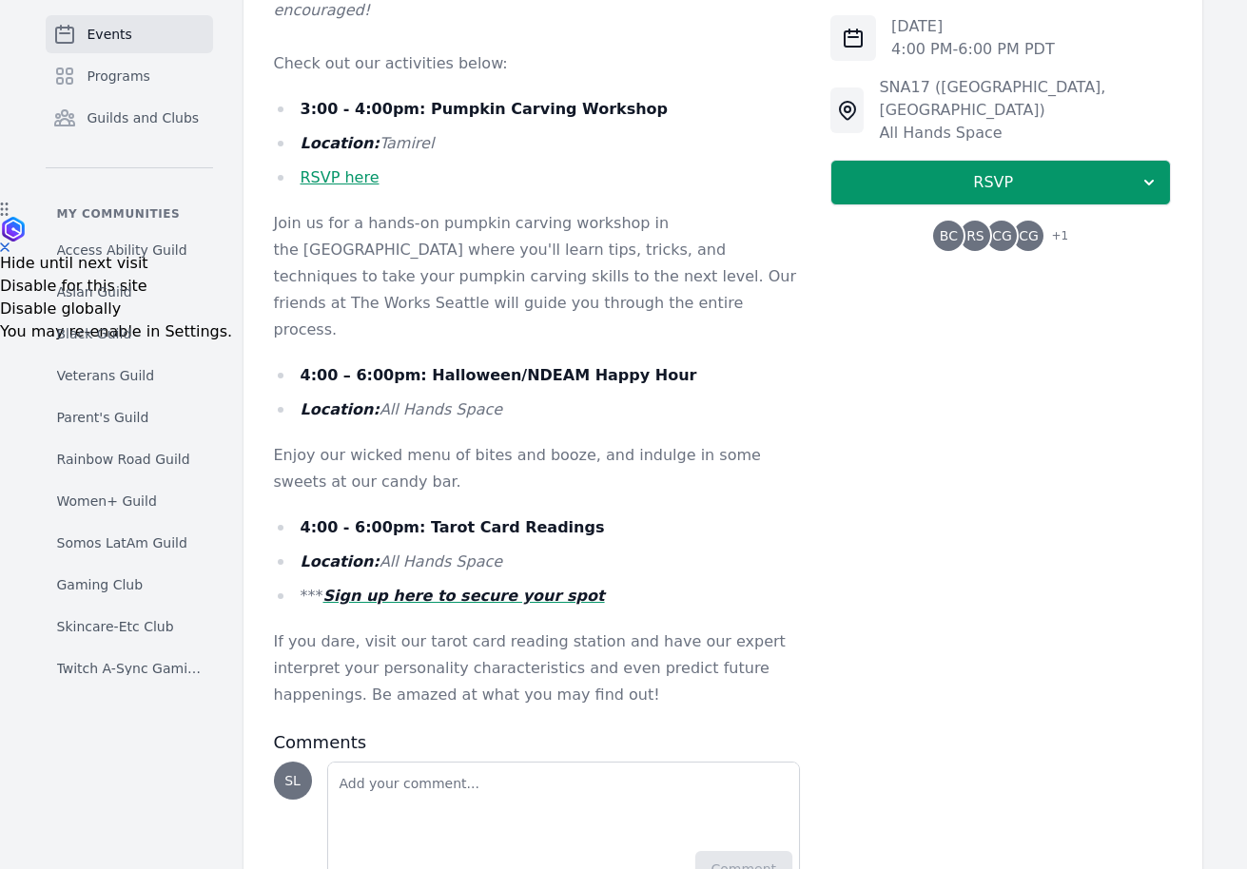
click at [519, 587] on em "Sign up here to secure your spot" at bounding box center [464, 596] width 282 height 18
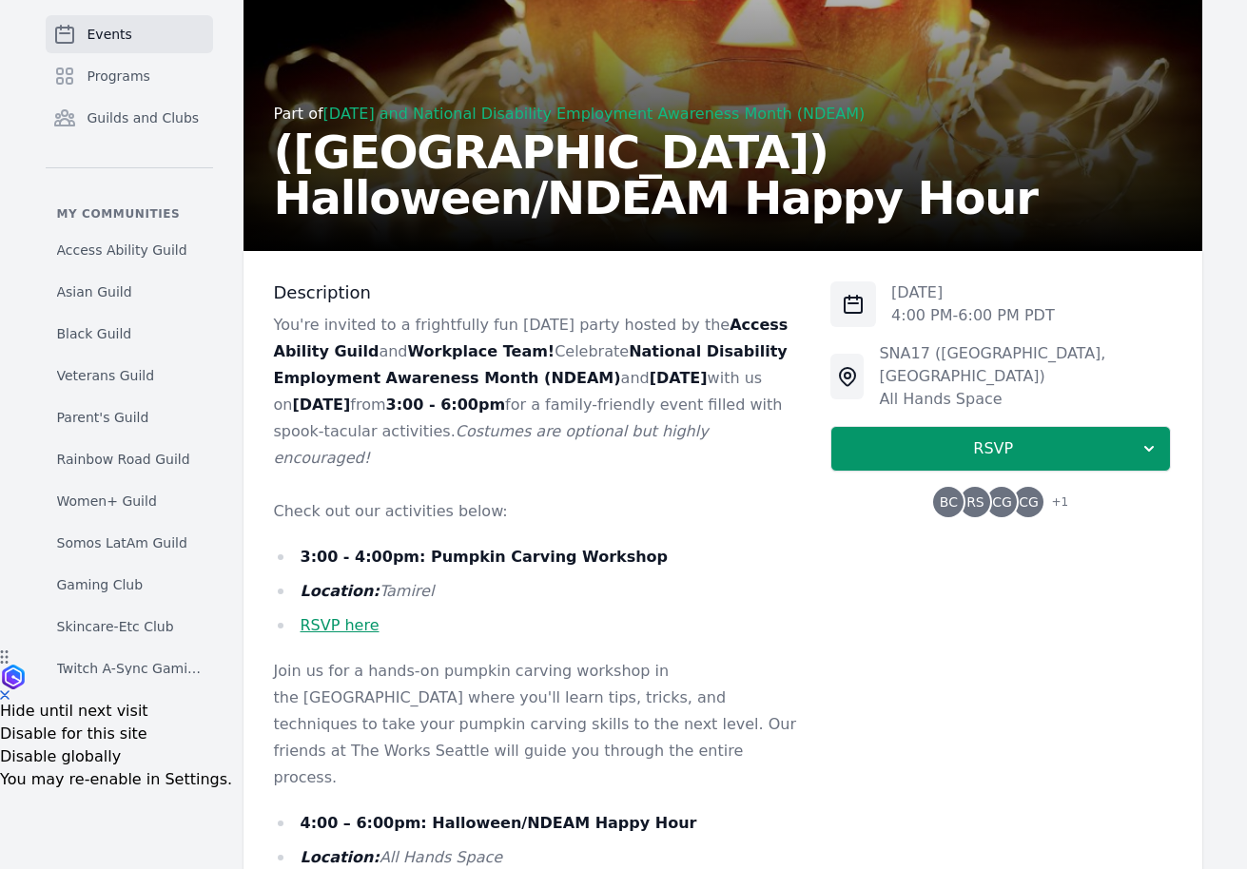
scroll to position [185, 0]
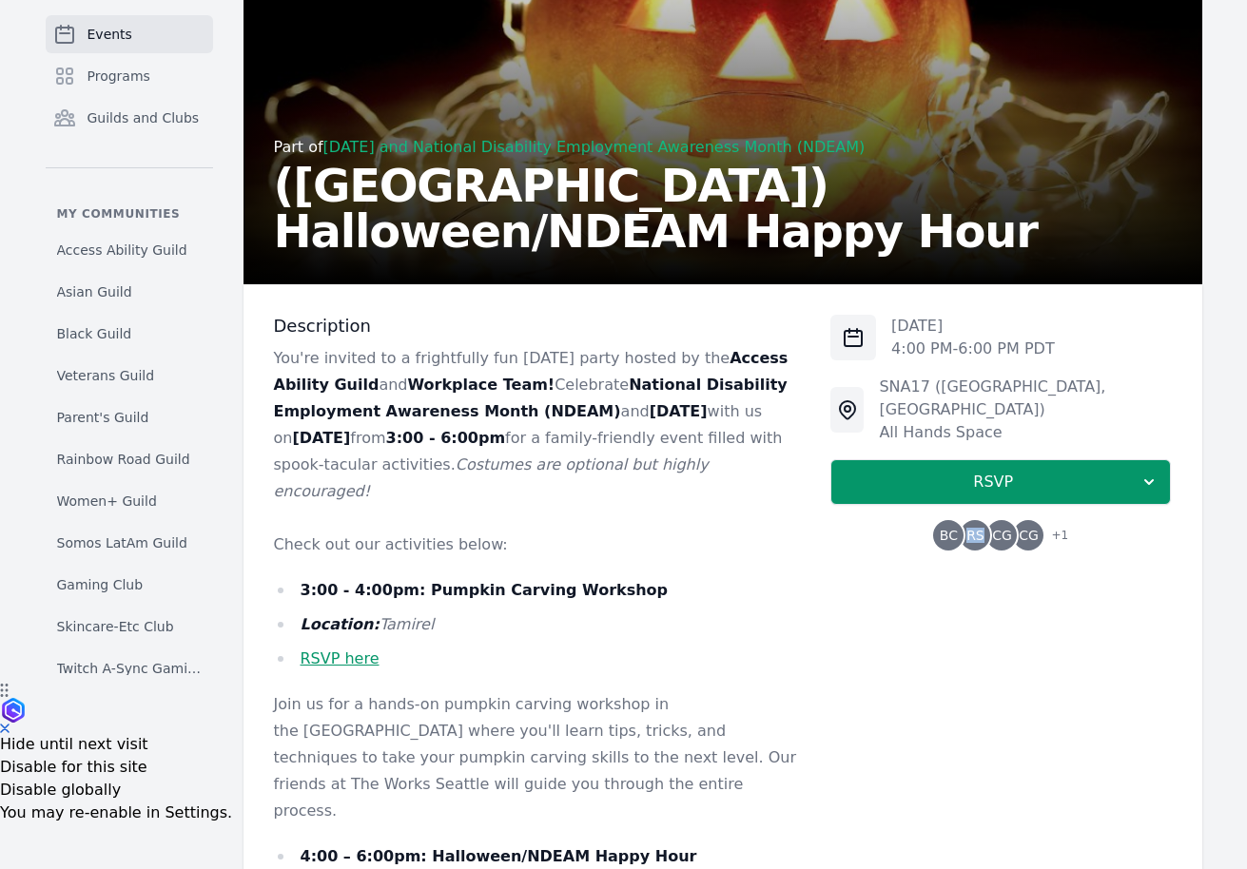
click at [965, 520] on span "RS" at bounding box center [975, 535] width 30 height 30
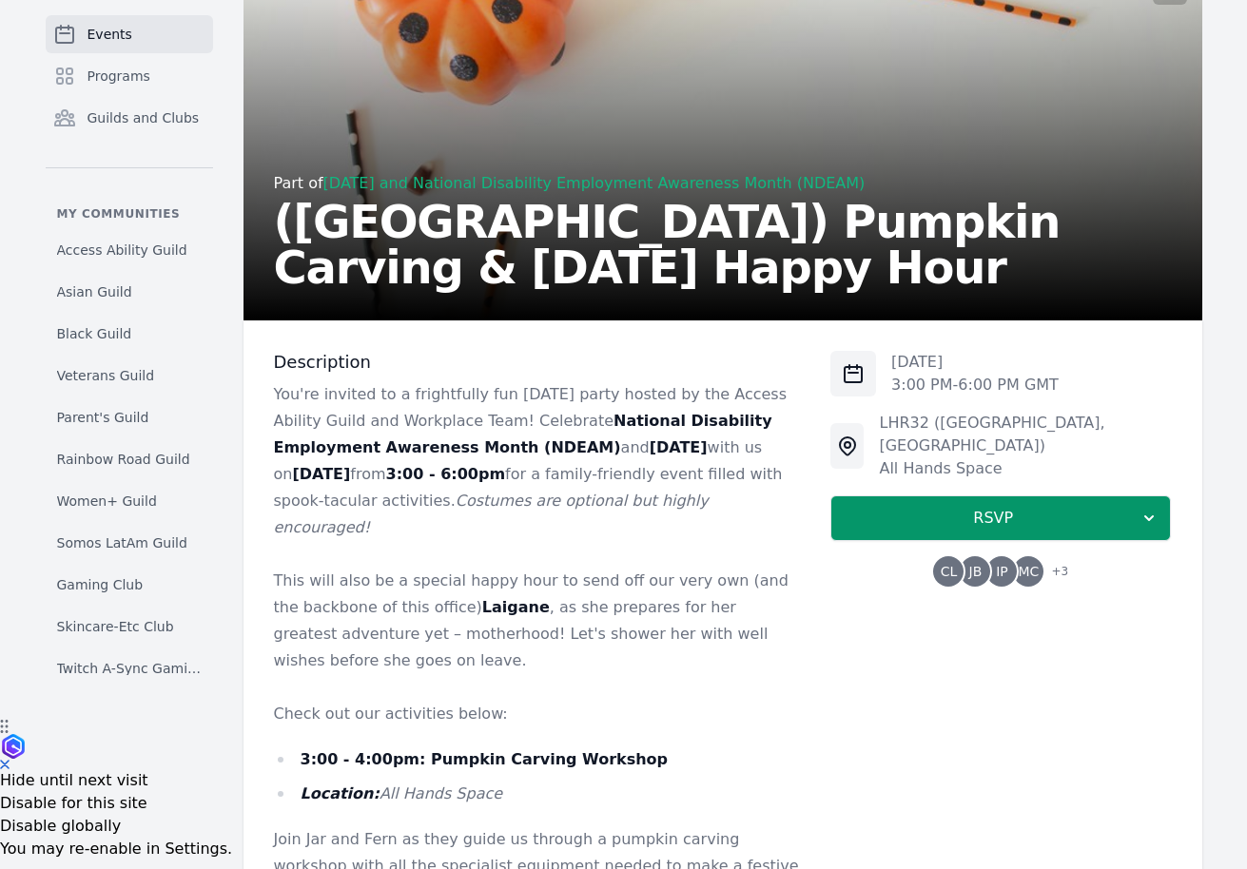
scroll to position [166, 0]
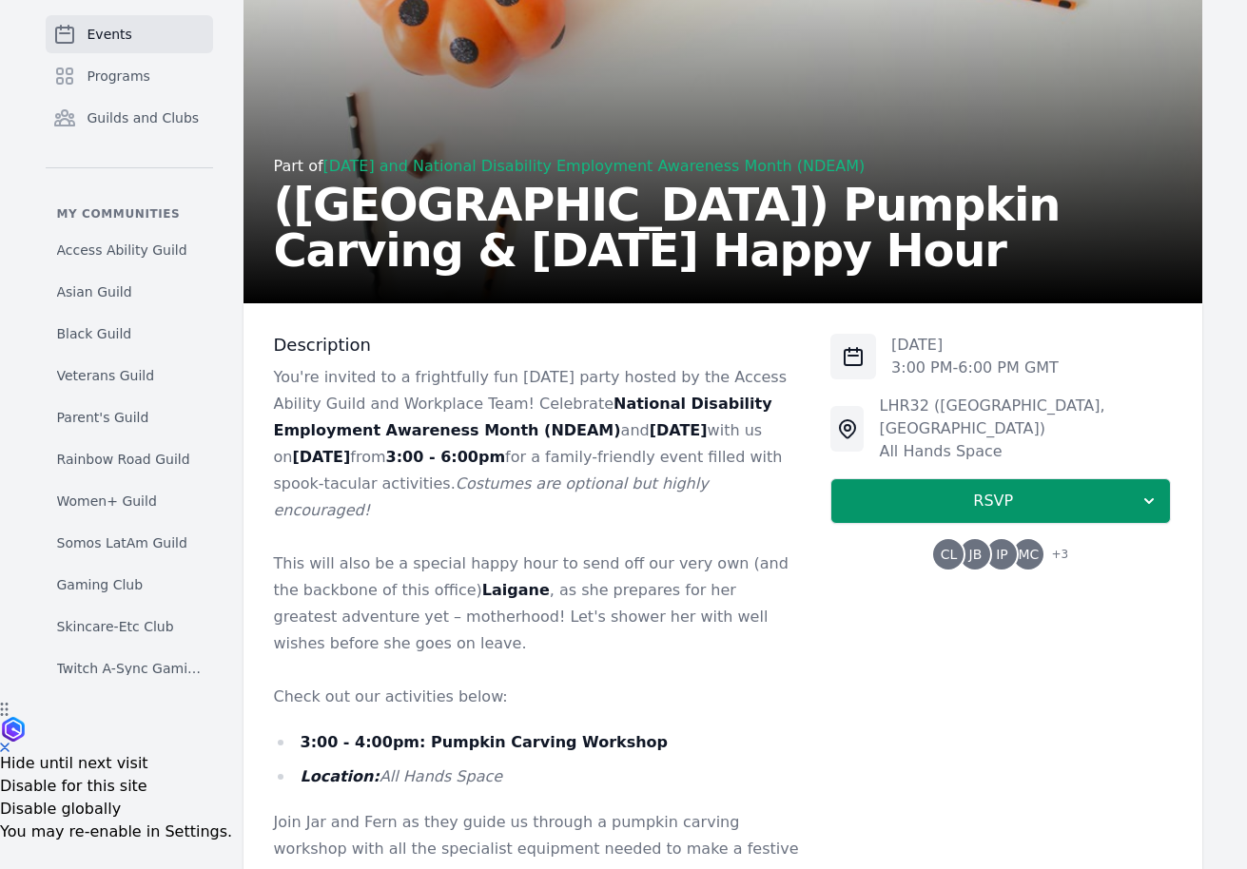
click at [953, 548] on span "CL" at bounding box center [949, 554] width 17 height 13
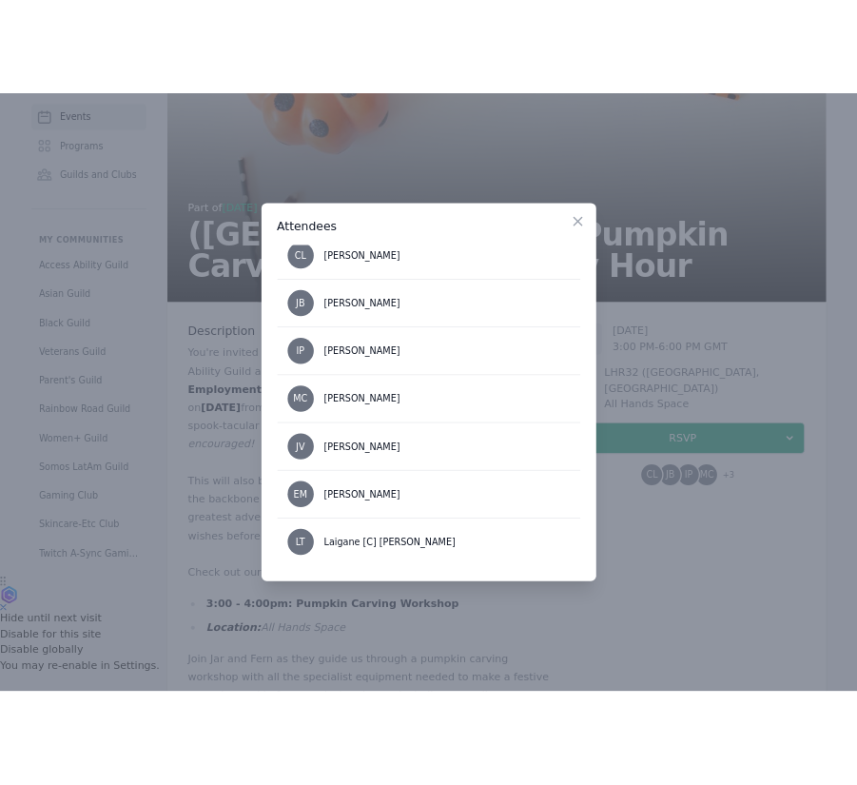
scroll to position [0, 0]
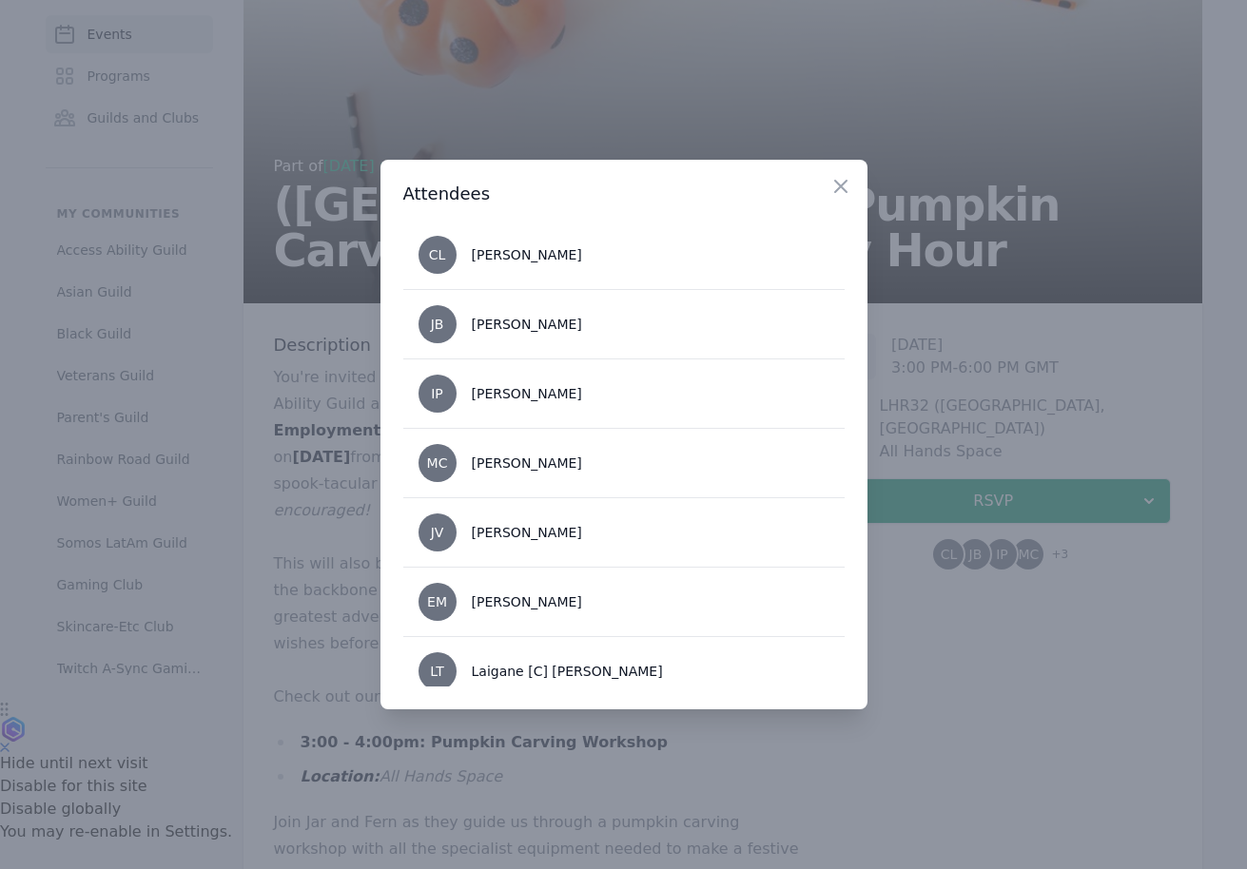
click at [325, 559] on div at bounding box center [623, 434] width 1247 height 869
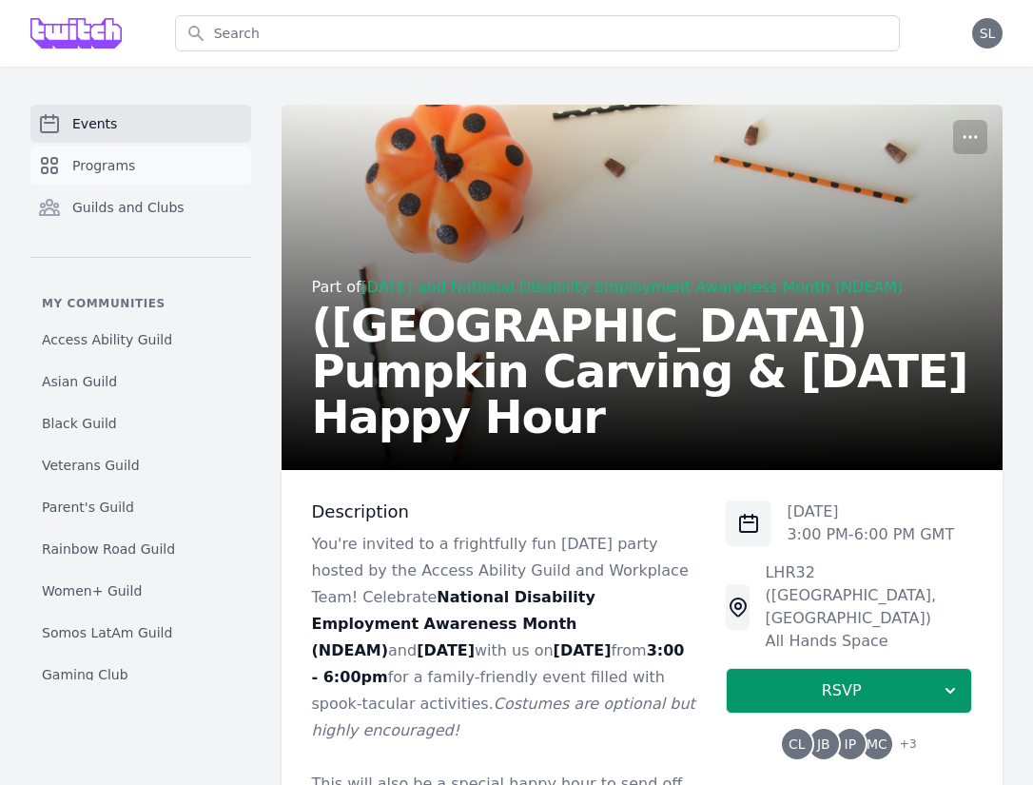
click at [132, 158] on span "Programs" at bounding box center [103, 165] width 63 height 19
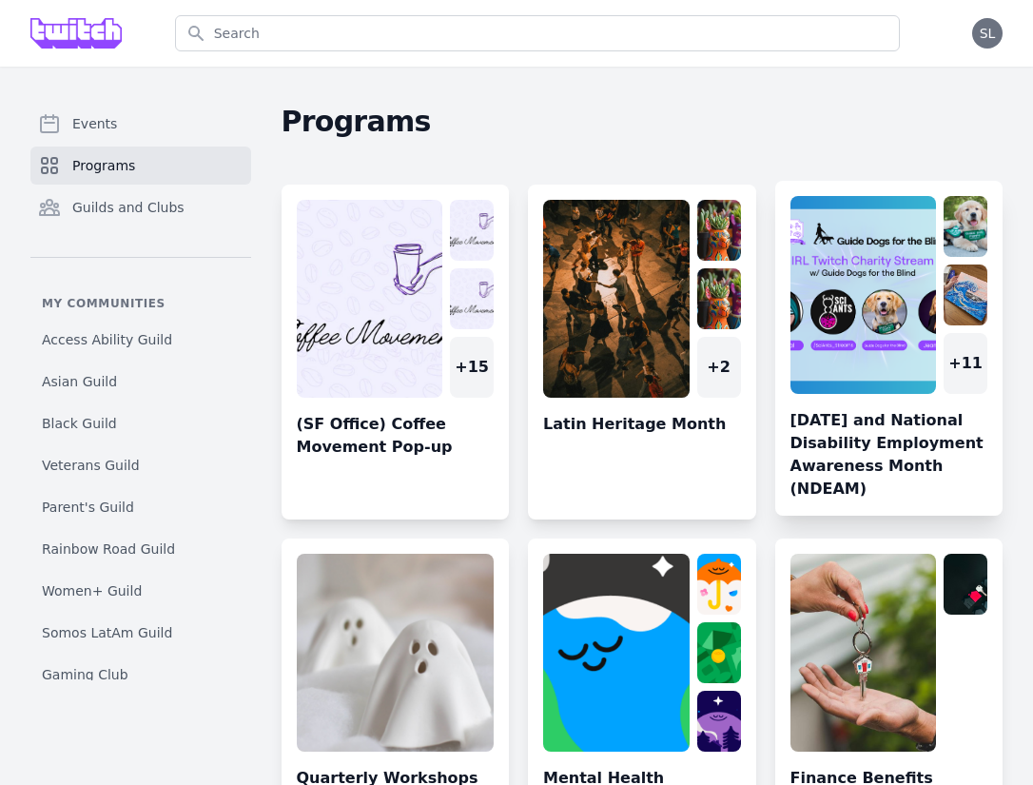
click at [888, 262] on link at bounding box center [889, 356] width 228 height 320
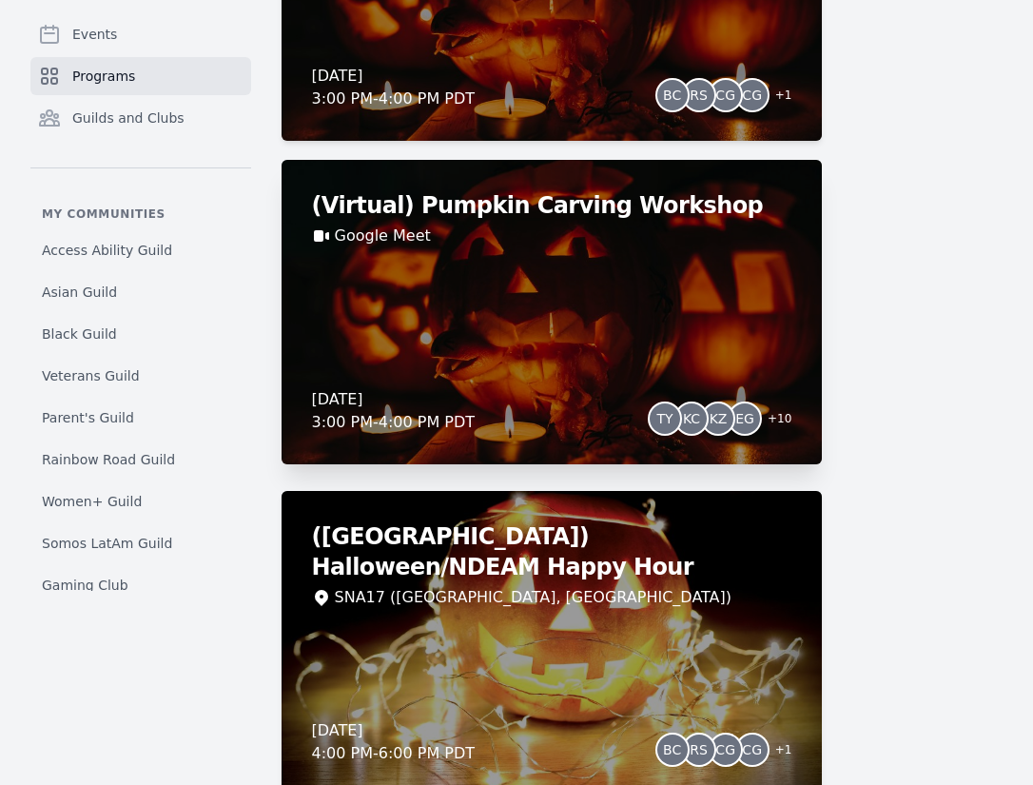
scroll to position [1517, 0]
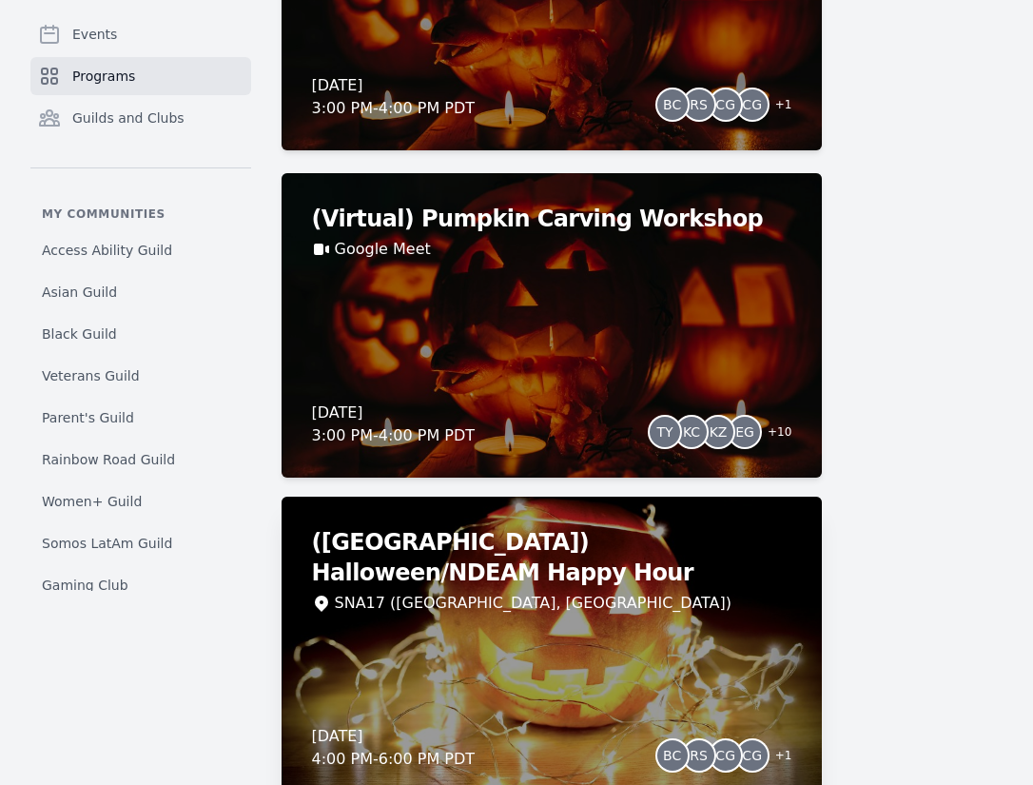
click at [561, 592] on div "SNA17 (Irvine, CA)" at bounding box center [552, 603] width 480 height 23
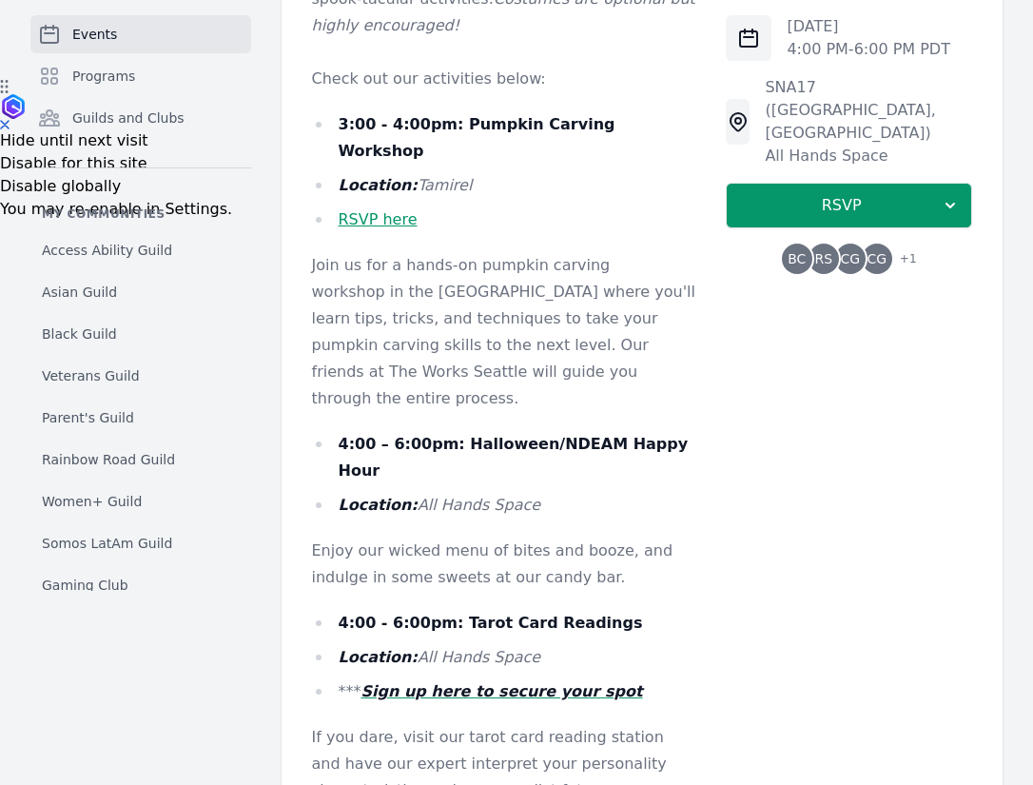
scroll to position [899, 0]
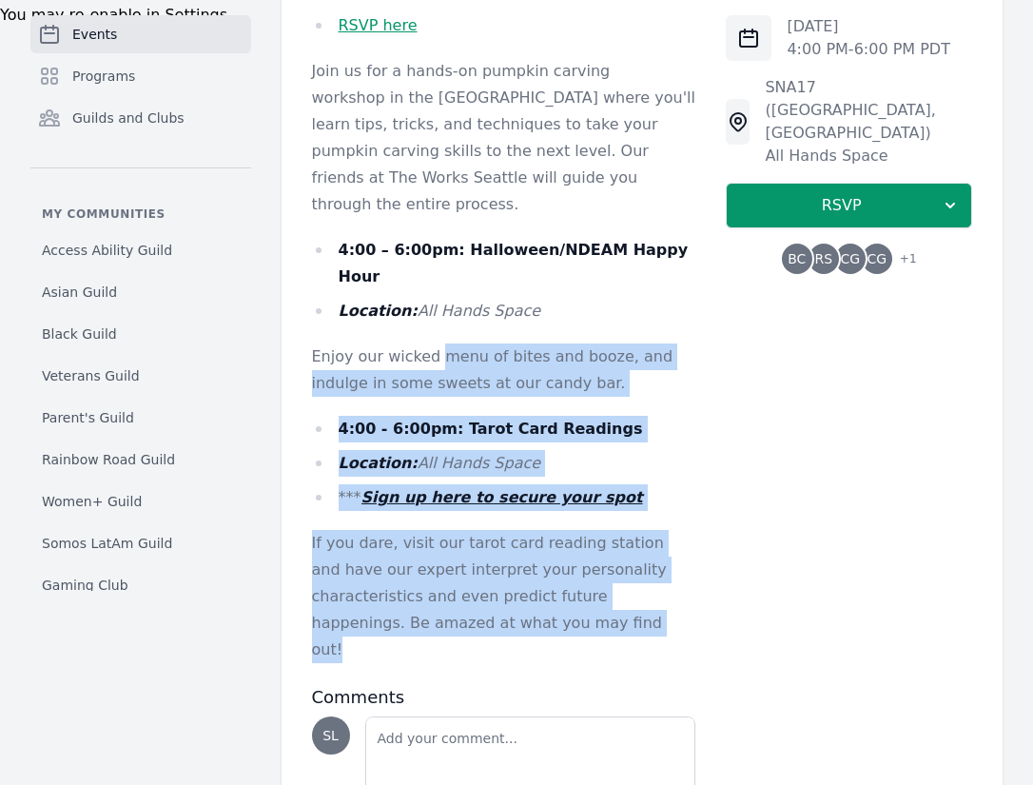
drag, startPoint x: 449, startPoint y: 527, endPoint x: 433, endPoint y: 245, distance: 282.0
click at [433, 245] on div "You're invited to a frightfully fun Halloween party hosted by the Access Abilit…" at bounding box center [504, 147] width 384 height 1031
click at [433, 343] on p "Enjoy our wicked menu of bites and booze, and indulge in some sweets at our can…" at bounding box center [504, 369] width 384 height 53
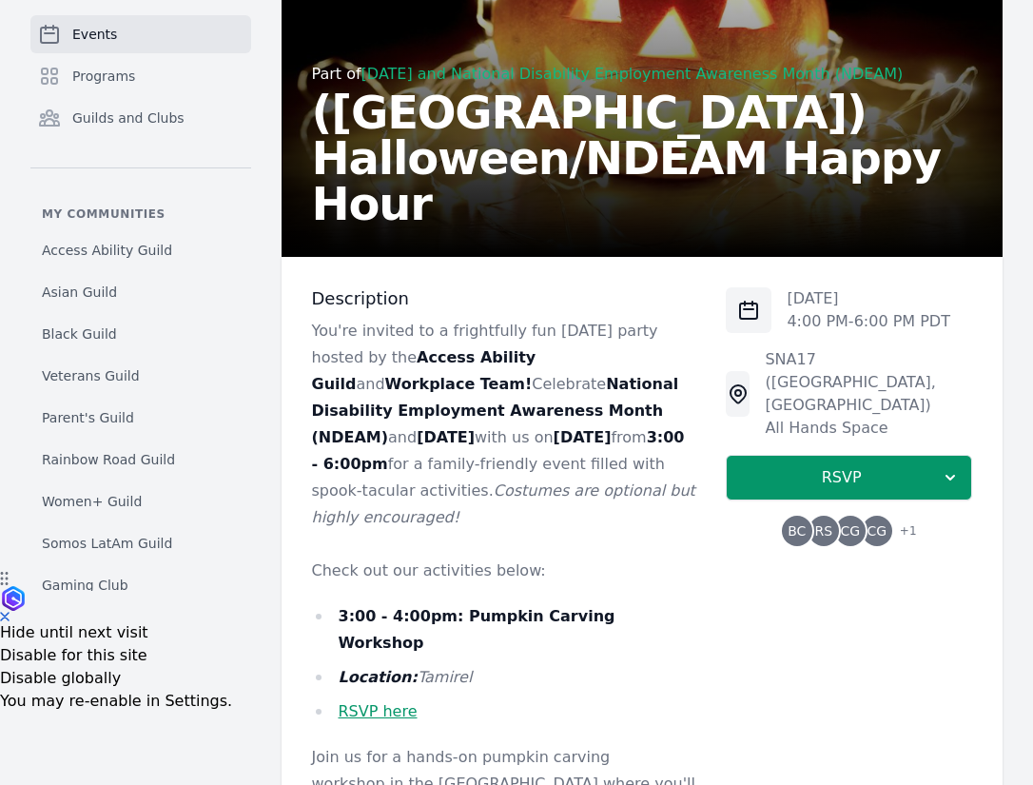
scroll to position [212, 0]
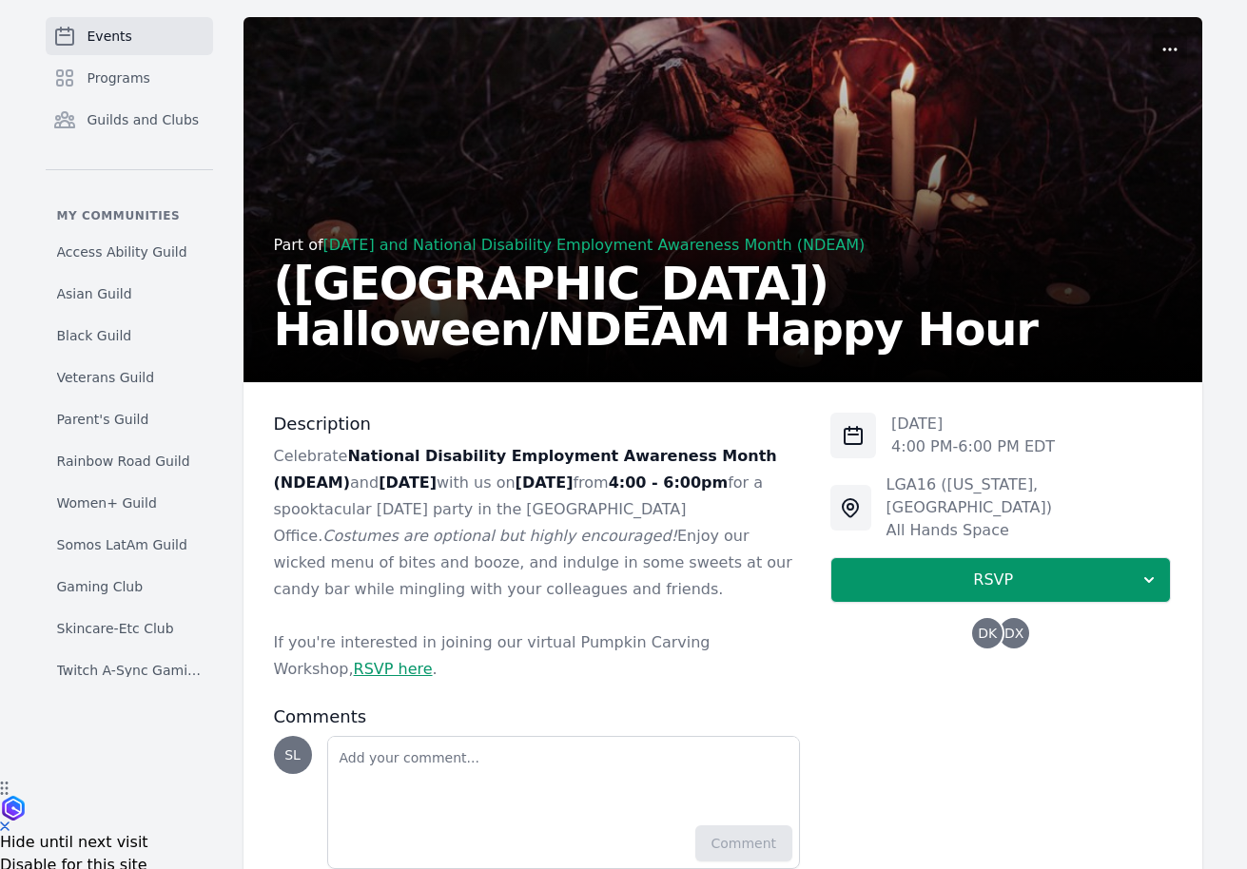
scroll to position [89, 0]
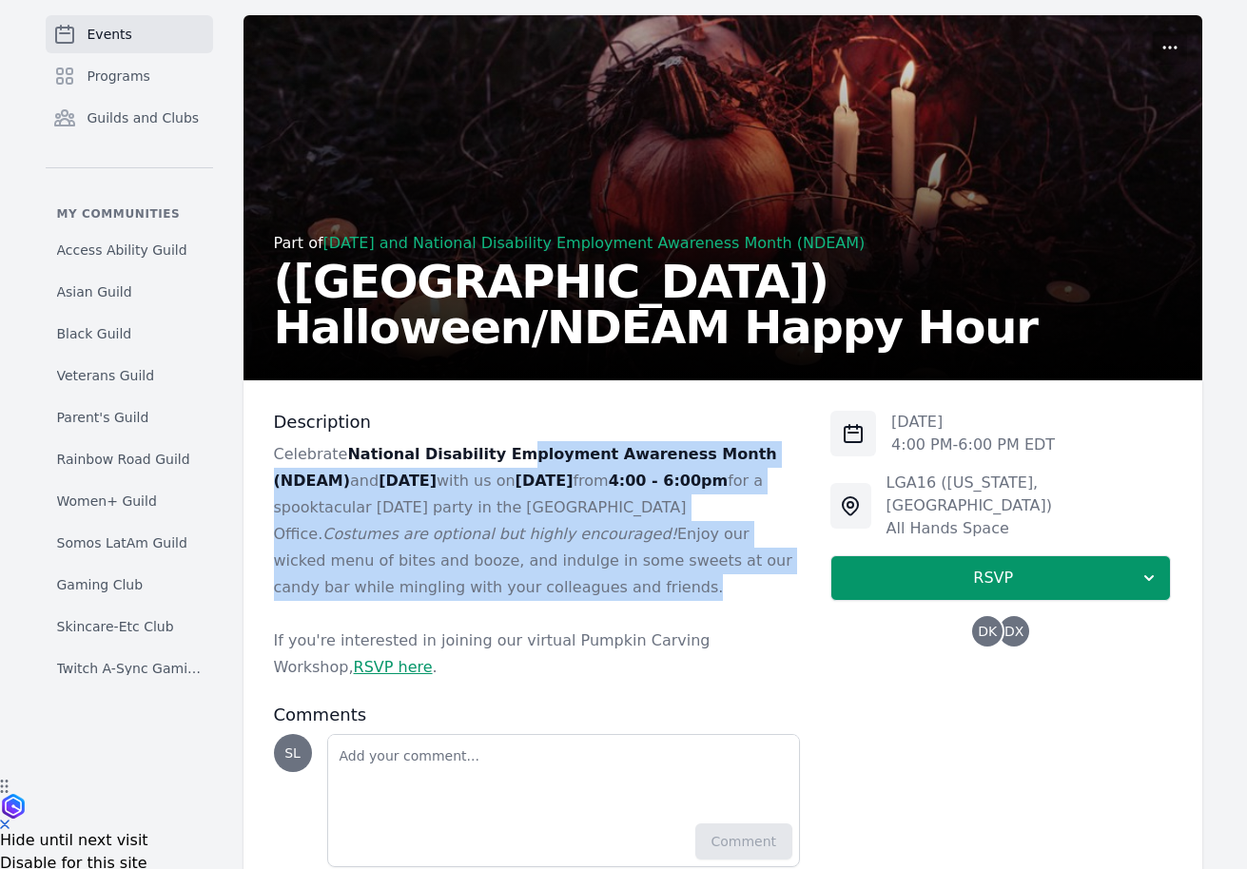
drag, startPoint x: 495, startPoint y: 450, endPoint x: 460, endPoint y: 600, distance: 154.1
click at [460, 600] on div "Celebrate National Disability Employment Awareness Month (NDEAM) and Halloween …" at bounding box center [537, 561] width 527 height 240
click at [460, 601] on p at bounding box center [537, 614] width 527 height 27
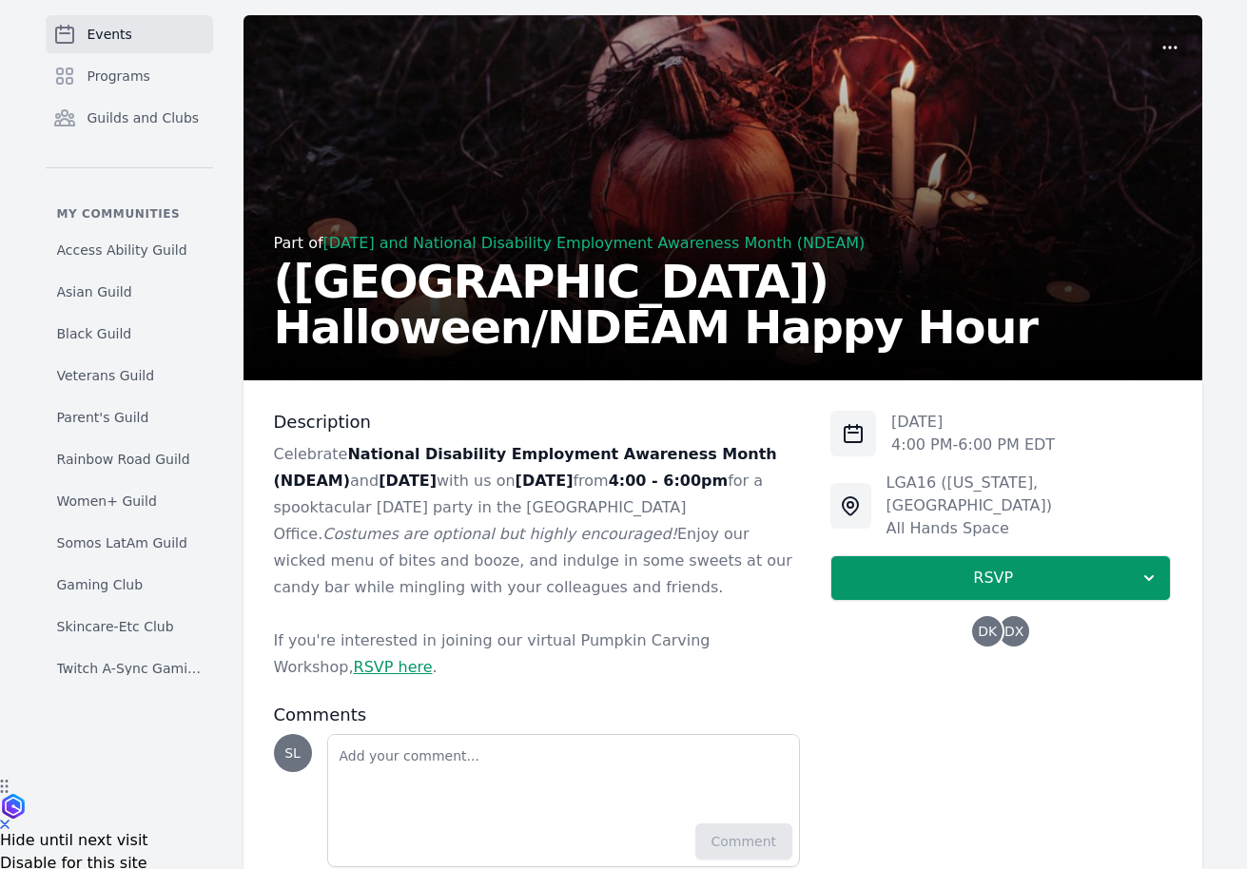
click at [1002, 616] on span "DK" at bounding box center [987, 631] width 30 height 30
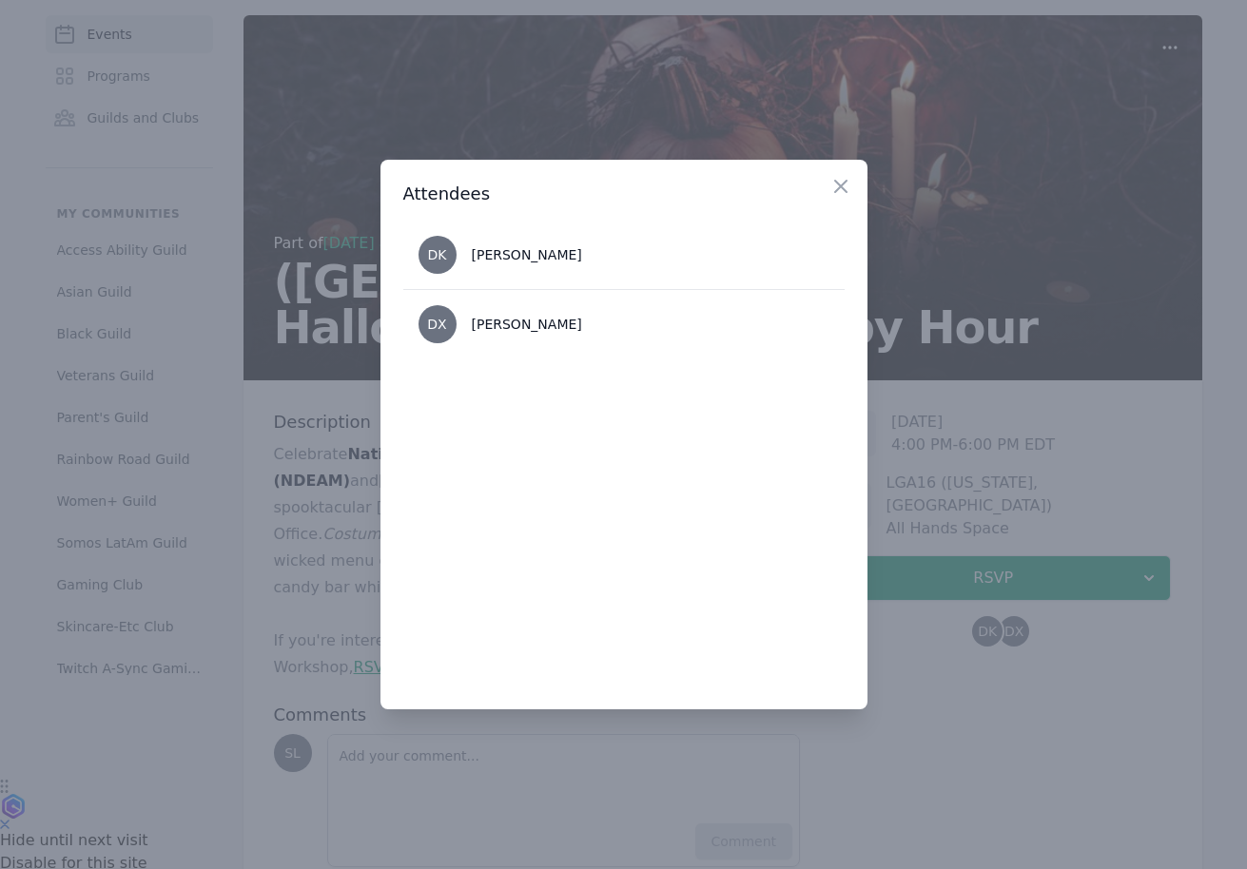
click at [984, 748] on div at bounding box center [623, 434] width 1247 height 869
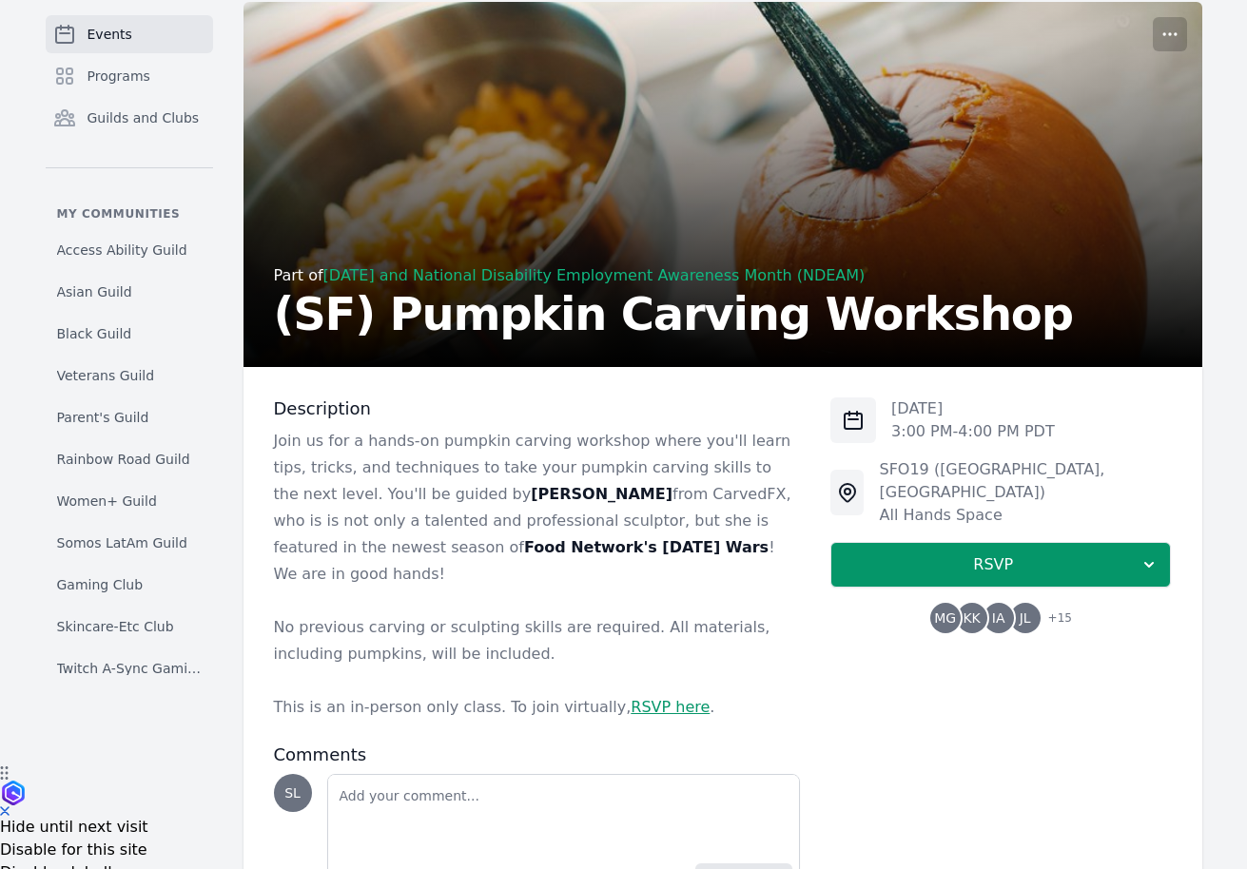
scroll to position [106, 0]
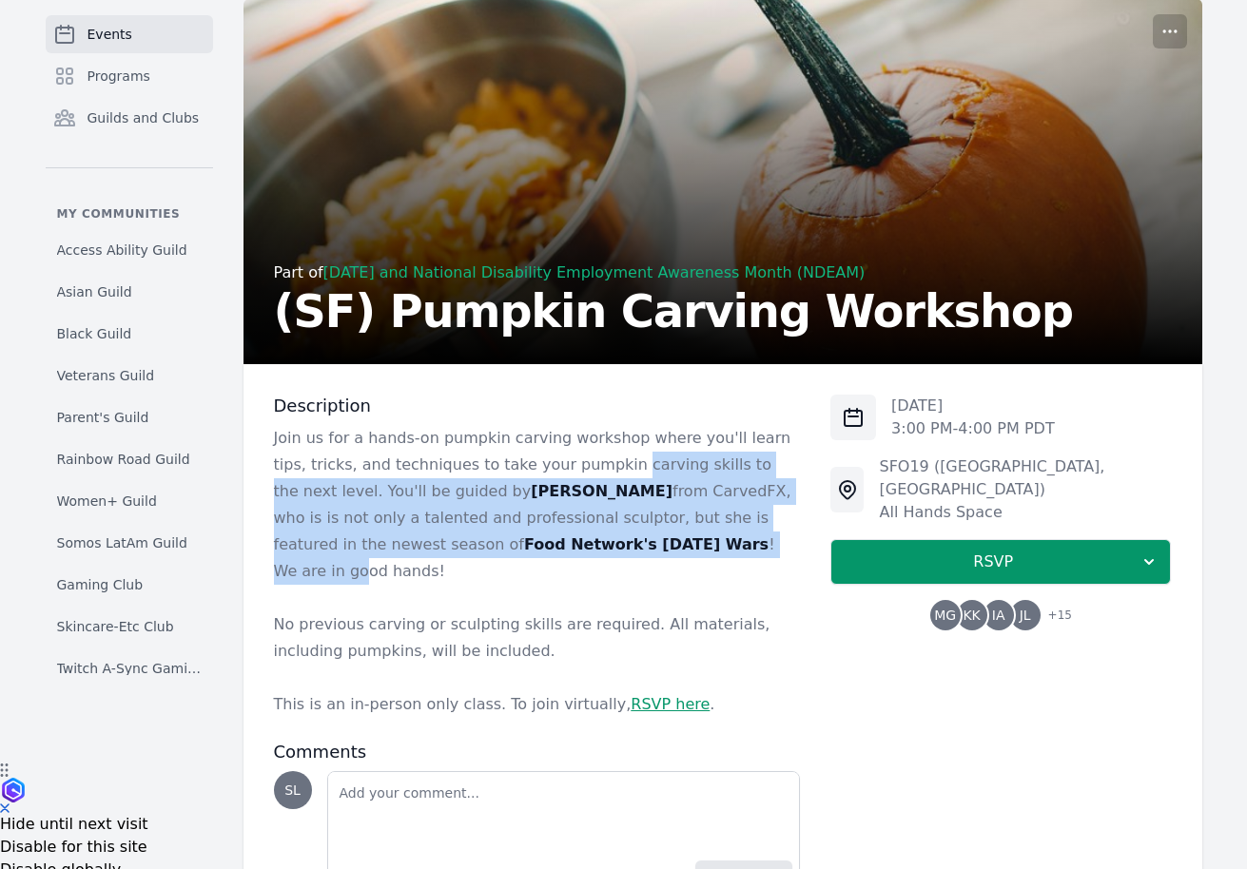
drag, startPoint x: 582, startPoint y: 455, endPoint x: 560, endPoint y: 538, distance: 86.5
click at [560, 538] on p "Join us for a hands-on pumpkin carving workshop where you'll learn tips, tricks…" at bounding box center [537, 505] width 527 height 160
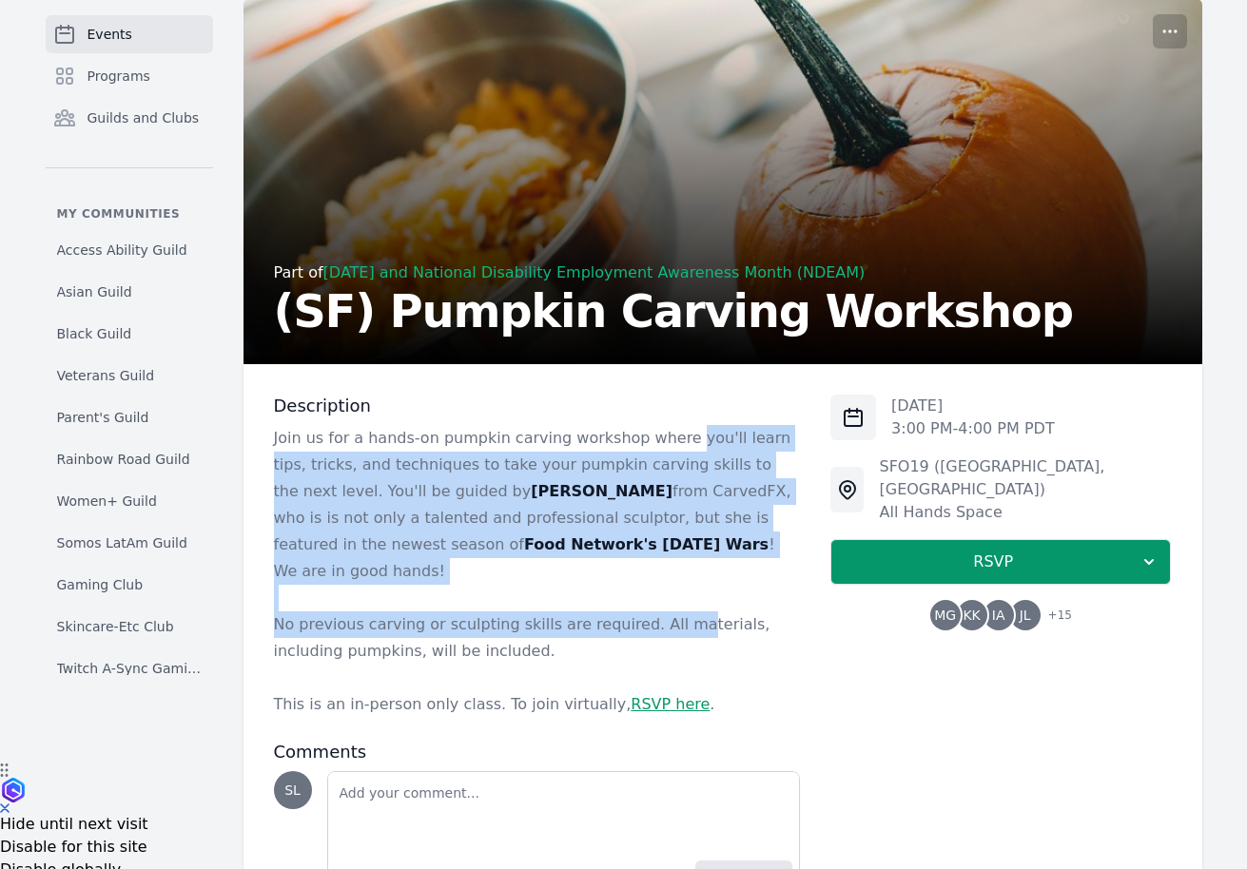
drag, startPoint x: 672, startPoint y: 601, endPoint x: 670, endPoint y: 433, distance: 168.4
click at [670, 435] on div "Join us for a hands-on pumpkin carving workshop where you'll learn tips, tricks…" at bounding box center [537, 571] width 527 height 293
click at [670, 433] on p "Join us for a hands-on pumpkin carving workshop where you'll learn tips, tricks…" at bounding box center [537, 505] width 527 height 160
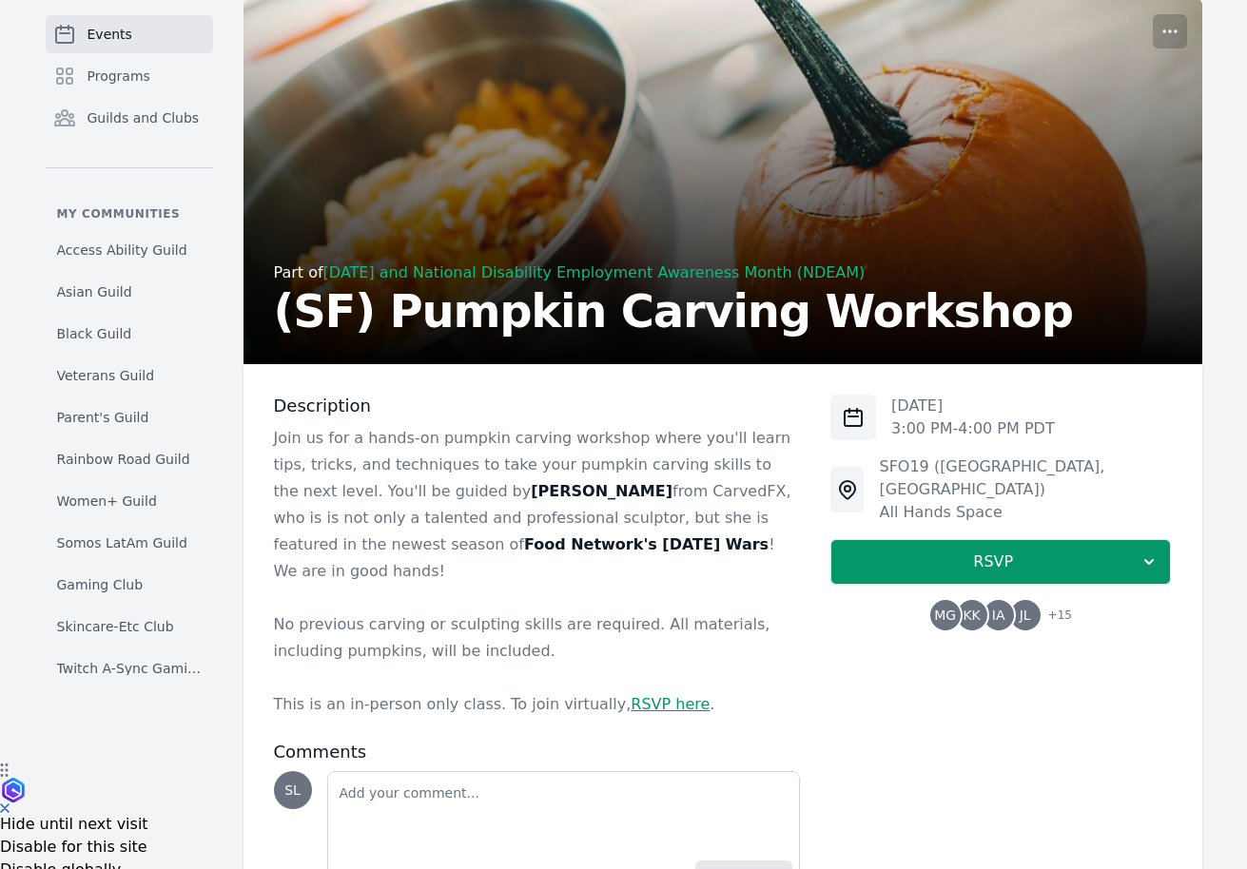
click at [965, 576] on div "[DATE] 3:00 PM - 4:00 PM PDT SFO19 ([GEOGRAPHIC_DATA], [GEOGRAPHIC_DATA]) All H…" at bounding box center [1000, 513] width 341 height 236
click at [965, 609] on span "KK" at bounding box center [971, 615] width 17 height 13
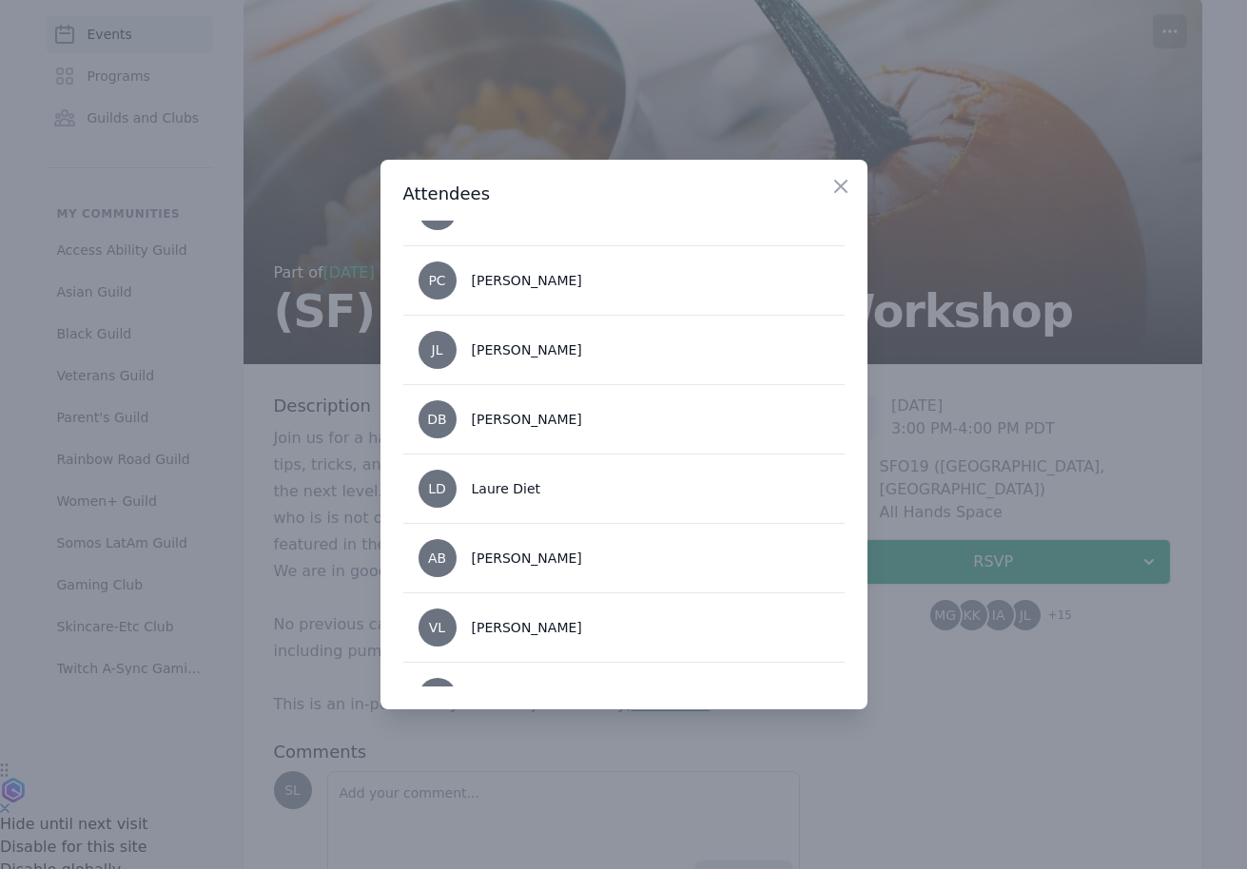
scroll to position [0, 0]
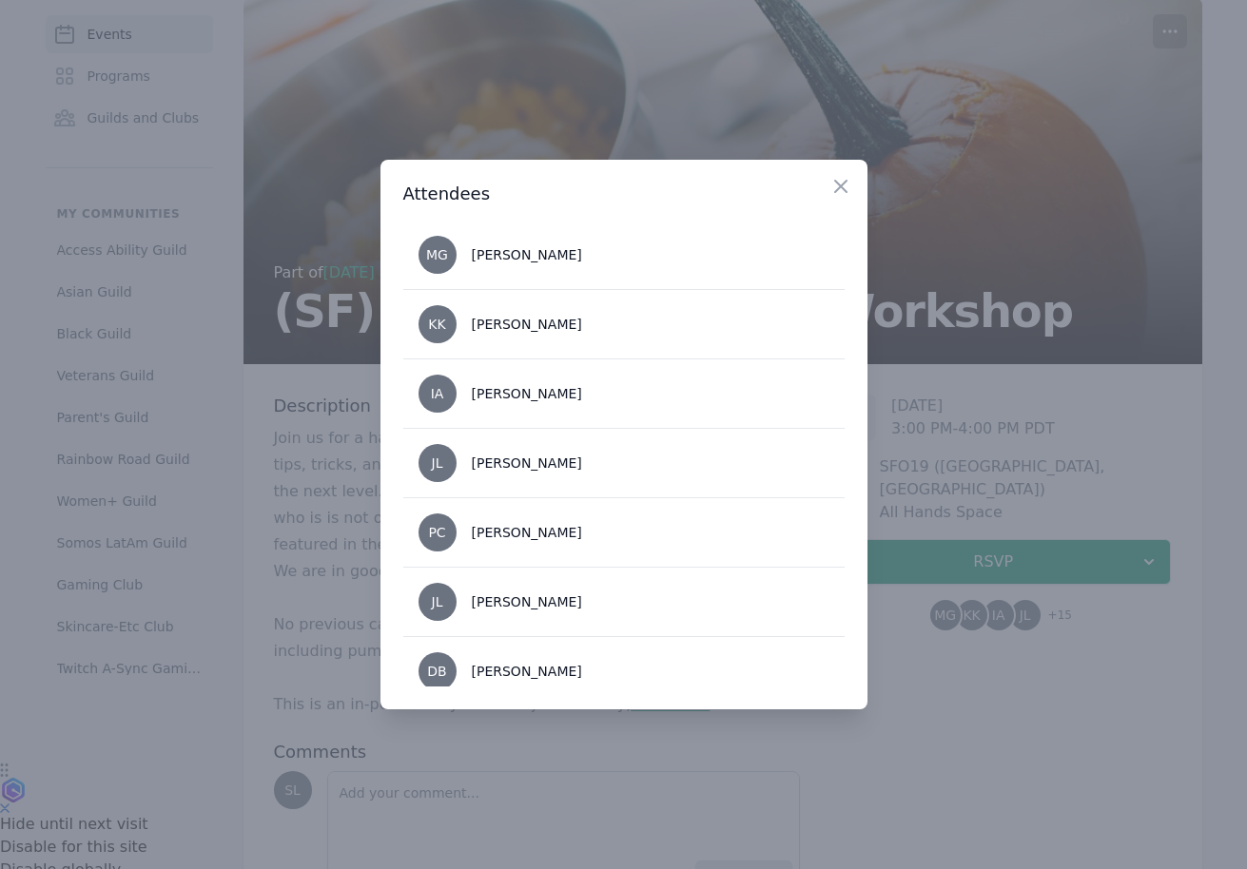
click at [322, 558] on div at bounding box center [623, 434] width 1247 height 869
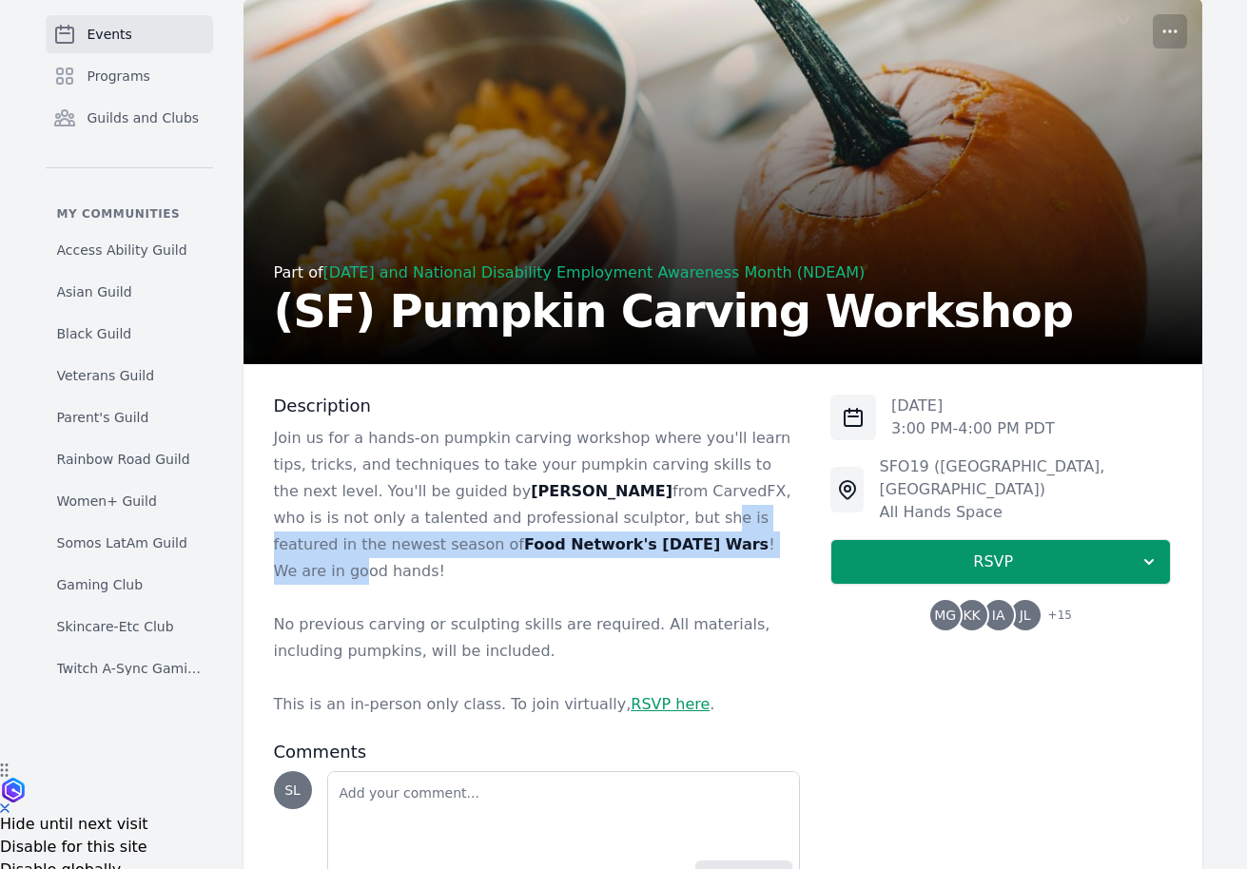
drag, startPoint x: 460, startPoint y: 513, endPoint x: 563, endPoint y: 551, distance: 109.5
click at [563, 551] on p "Join us for a hands-on pumpkin carving workshop where you'll learn tips, tricks…" at bounding box center [537, 505] width 527 height 160
